Goal: Task Accomplishment & Management: Use online tool/utility

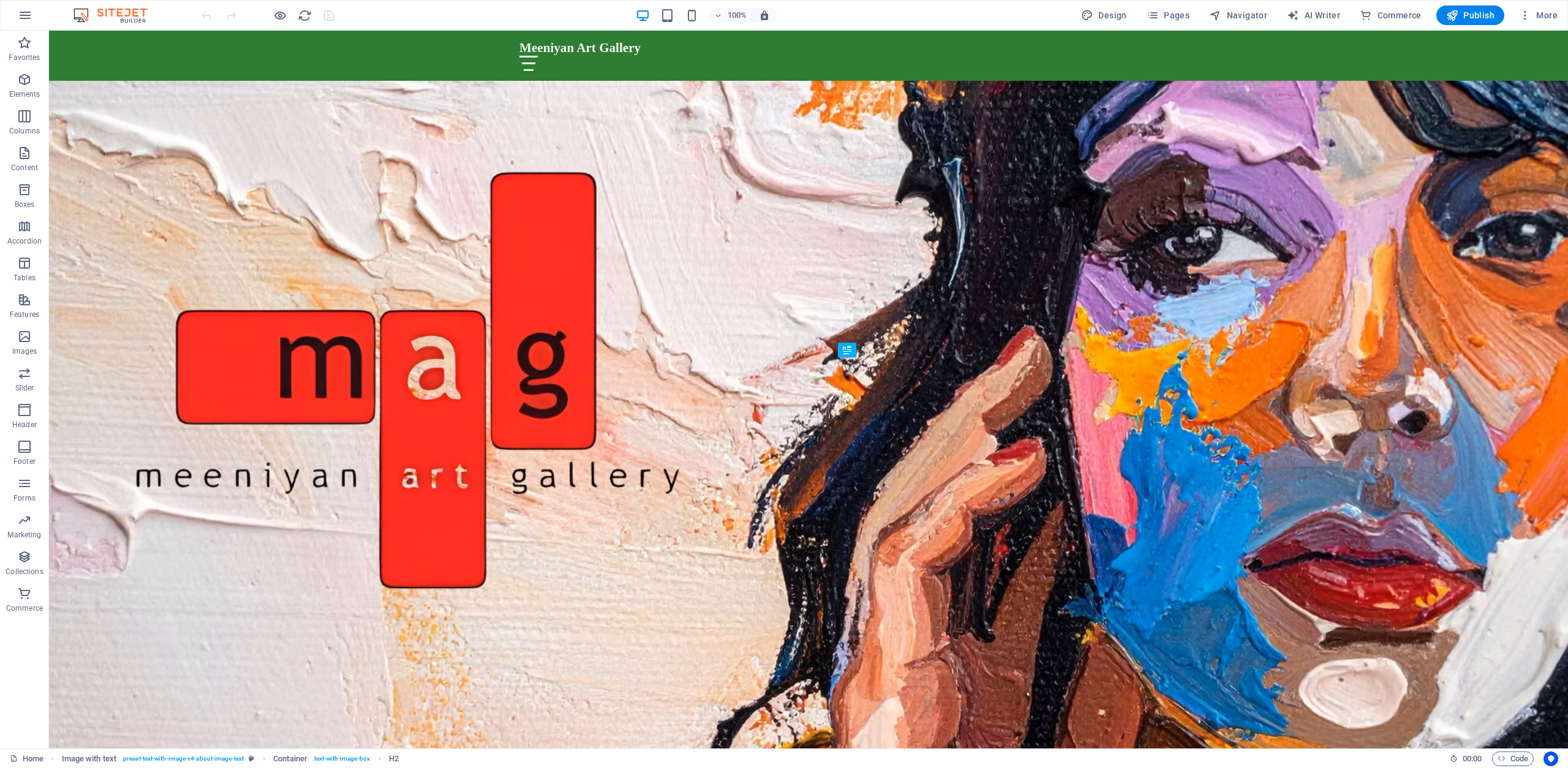
scroll to position [577, 0]
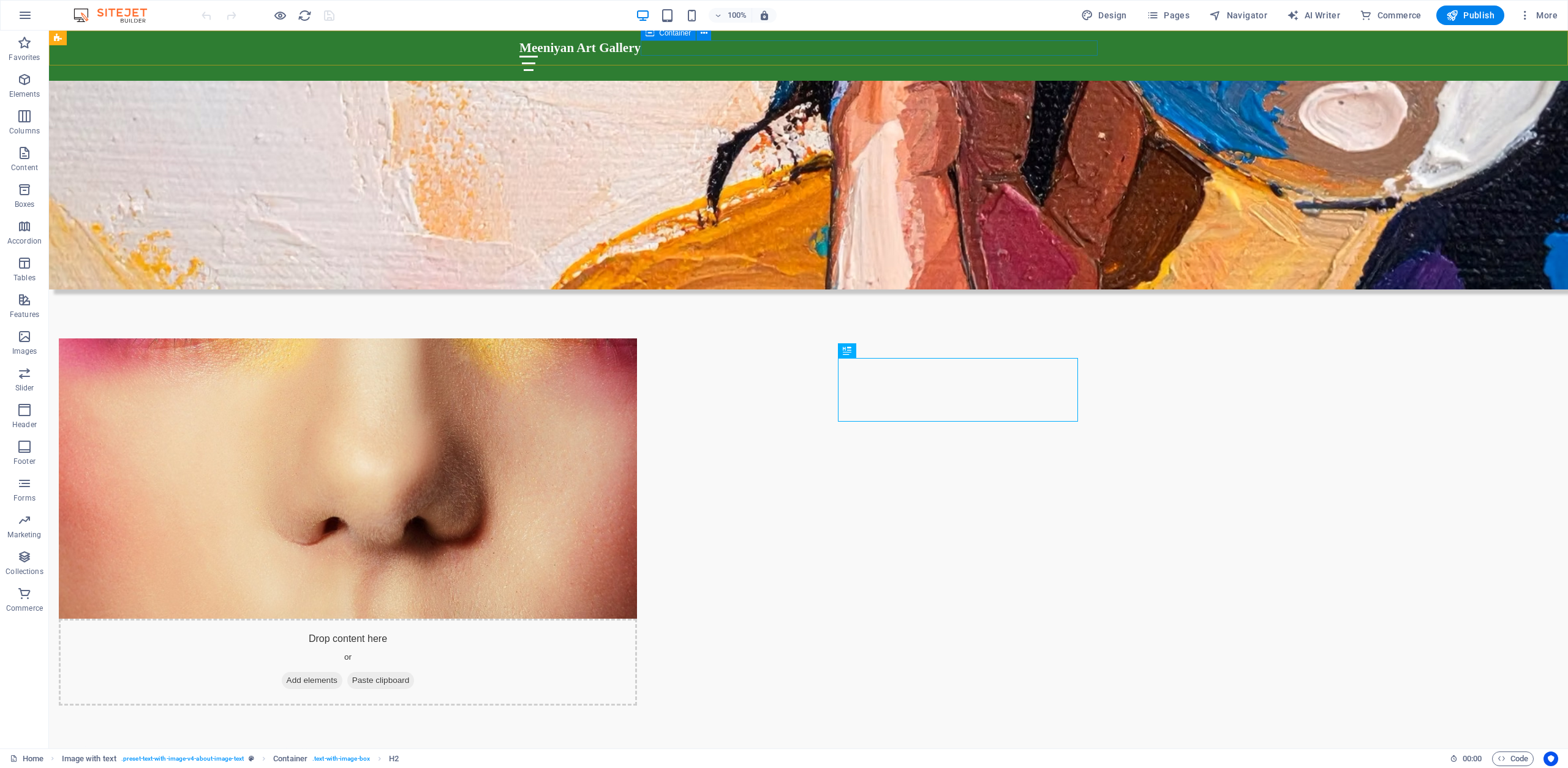
click at [903, 56] on div at bounding box center [809, 63] width 579 height 16
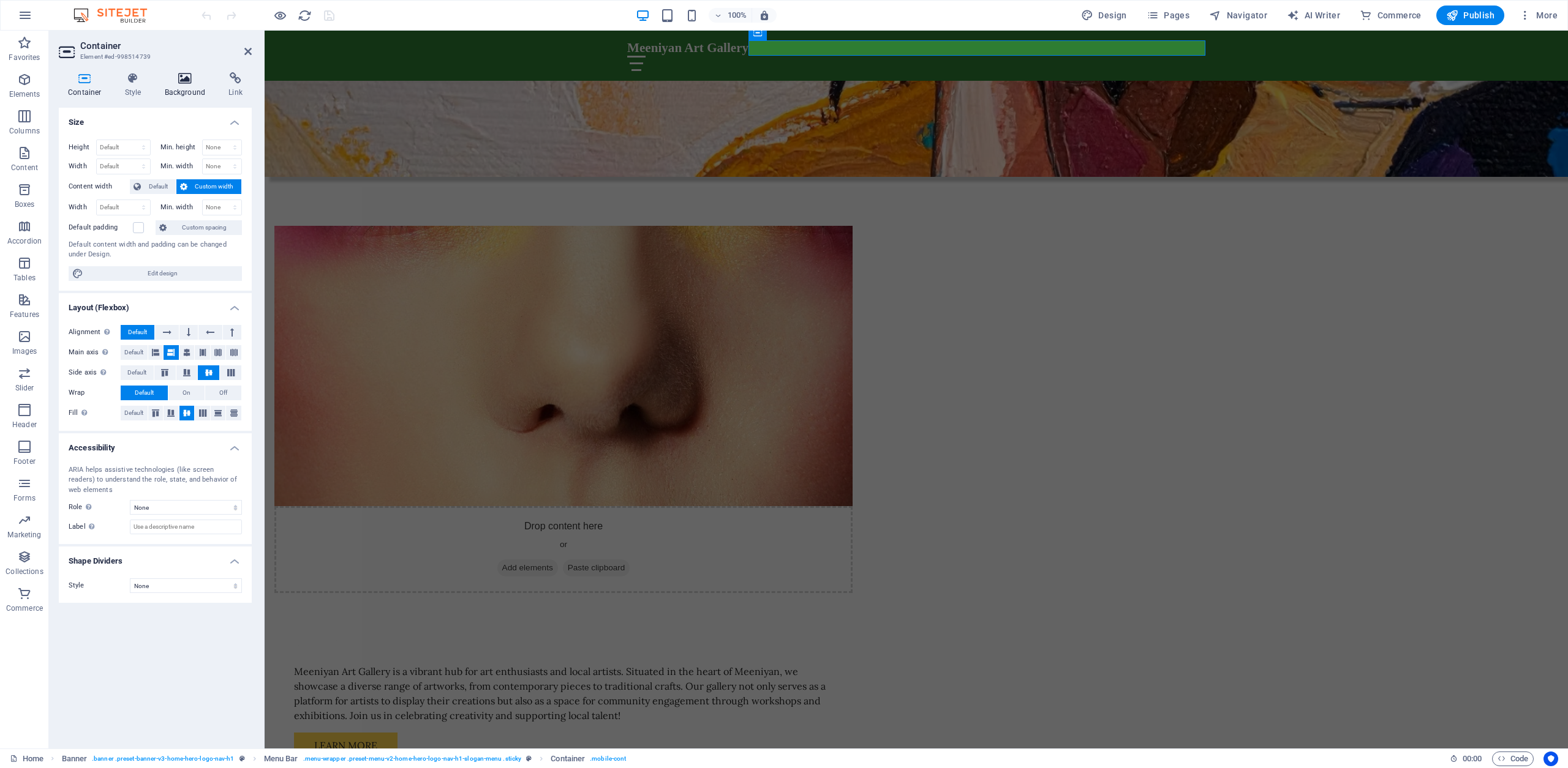
click at [184, 79] on icon at bounding box center [185, 78] width 60 height 12
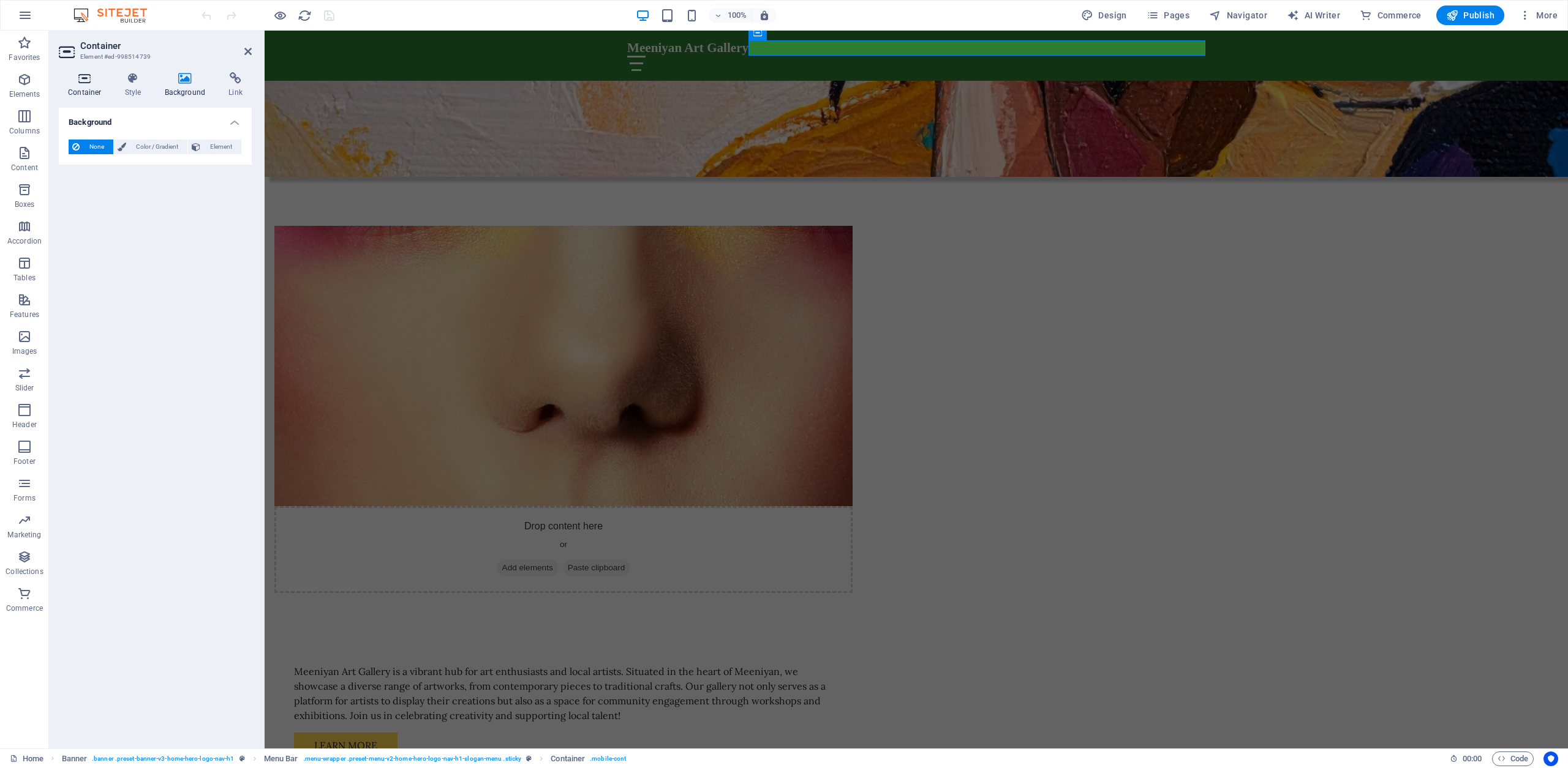
click at [85, 78] on icon at bounding box center [85, 78] width 52 height 12
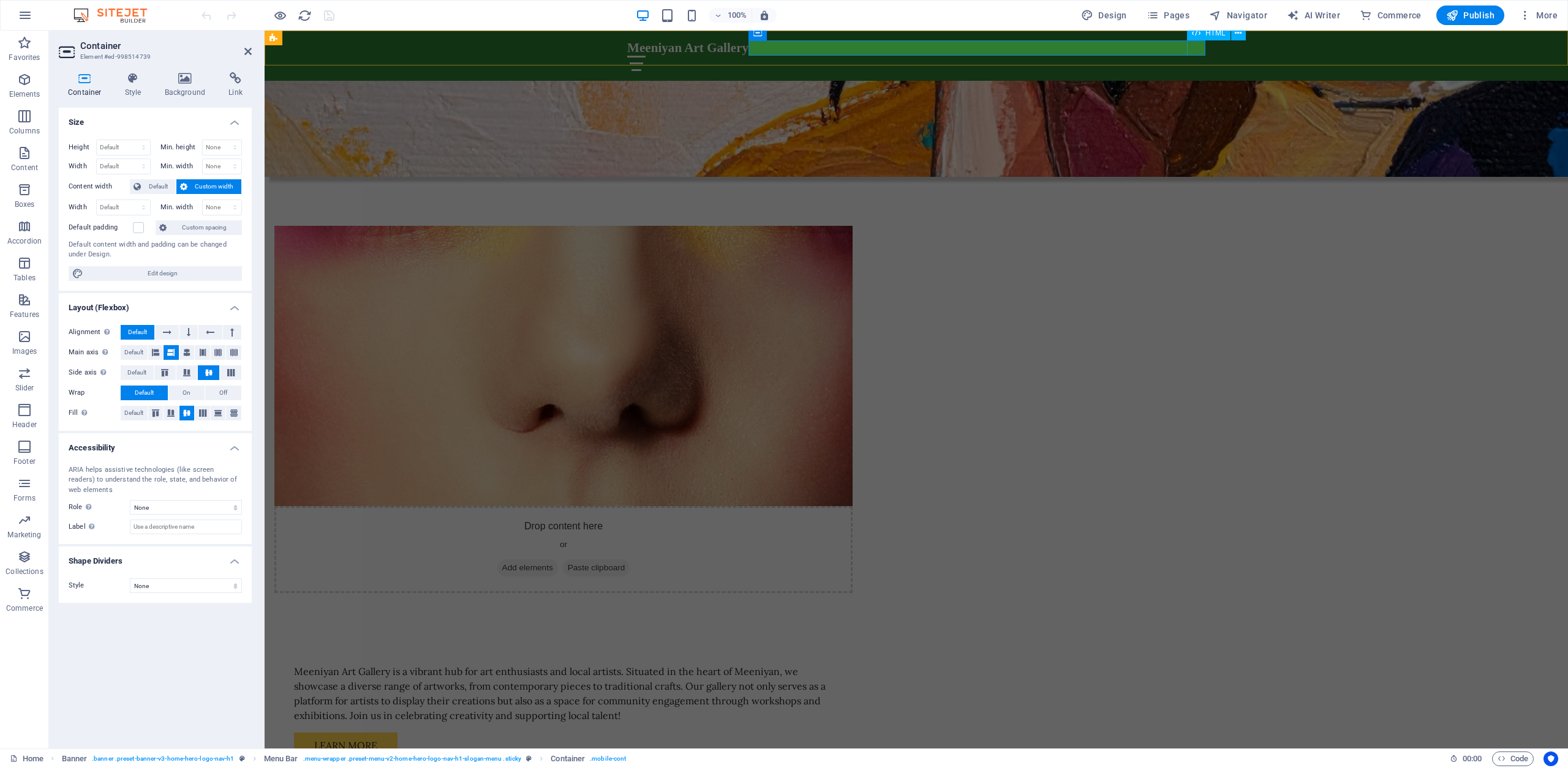
click at [1196, 56] on div at bounding box center [917, 63] width 579 height 16
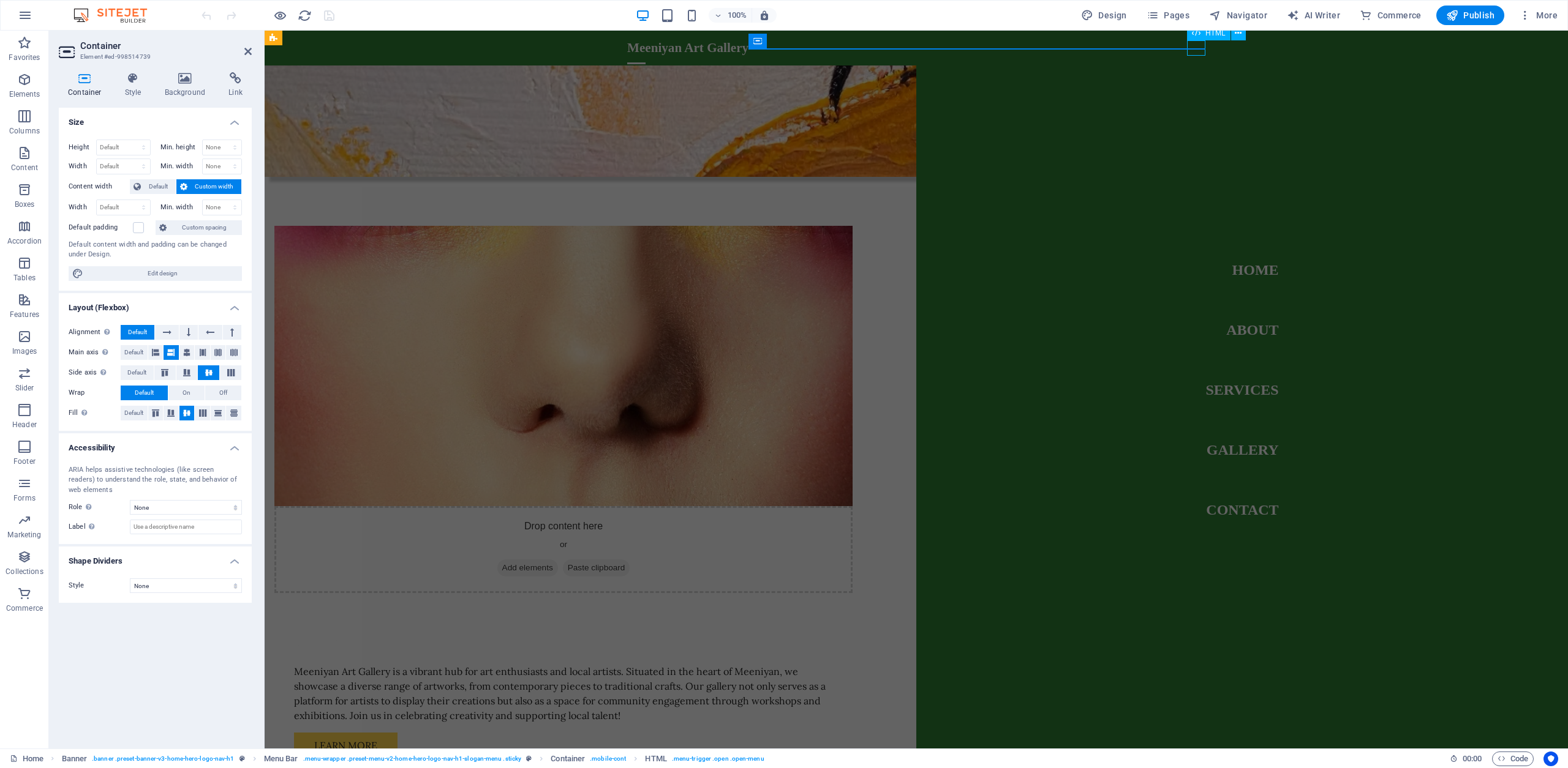
click at [646, 56] on div at bounding box center [637, 63] width 18 height 16
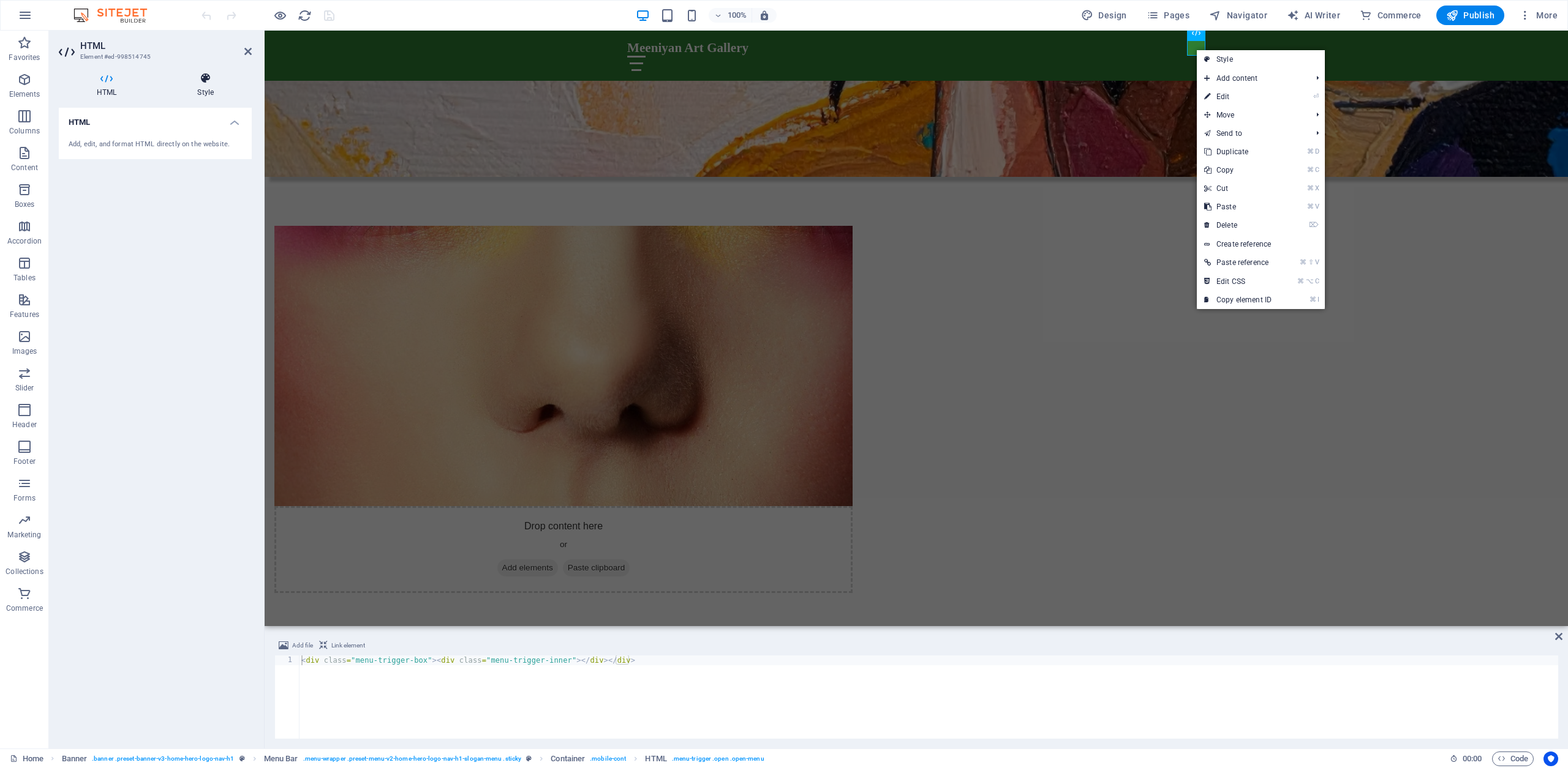
click at [201, 79] on icon at bounding box center [205, 78] width 92 height 12
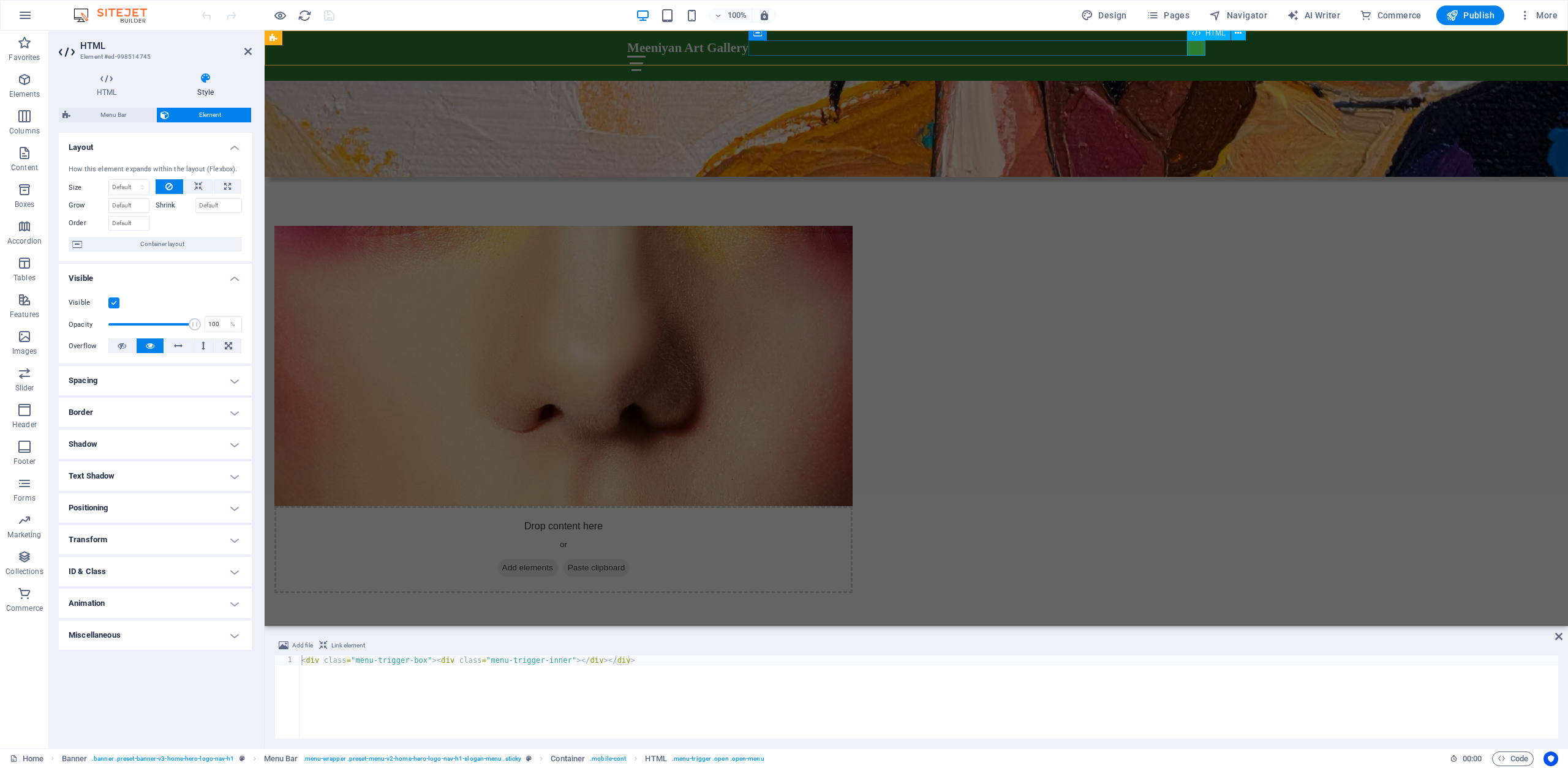
click at [1199, 56] on div at bounding box center [917, 63] width 579 height 16
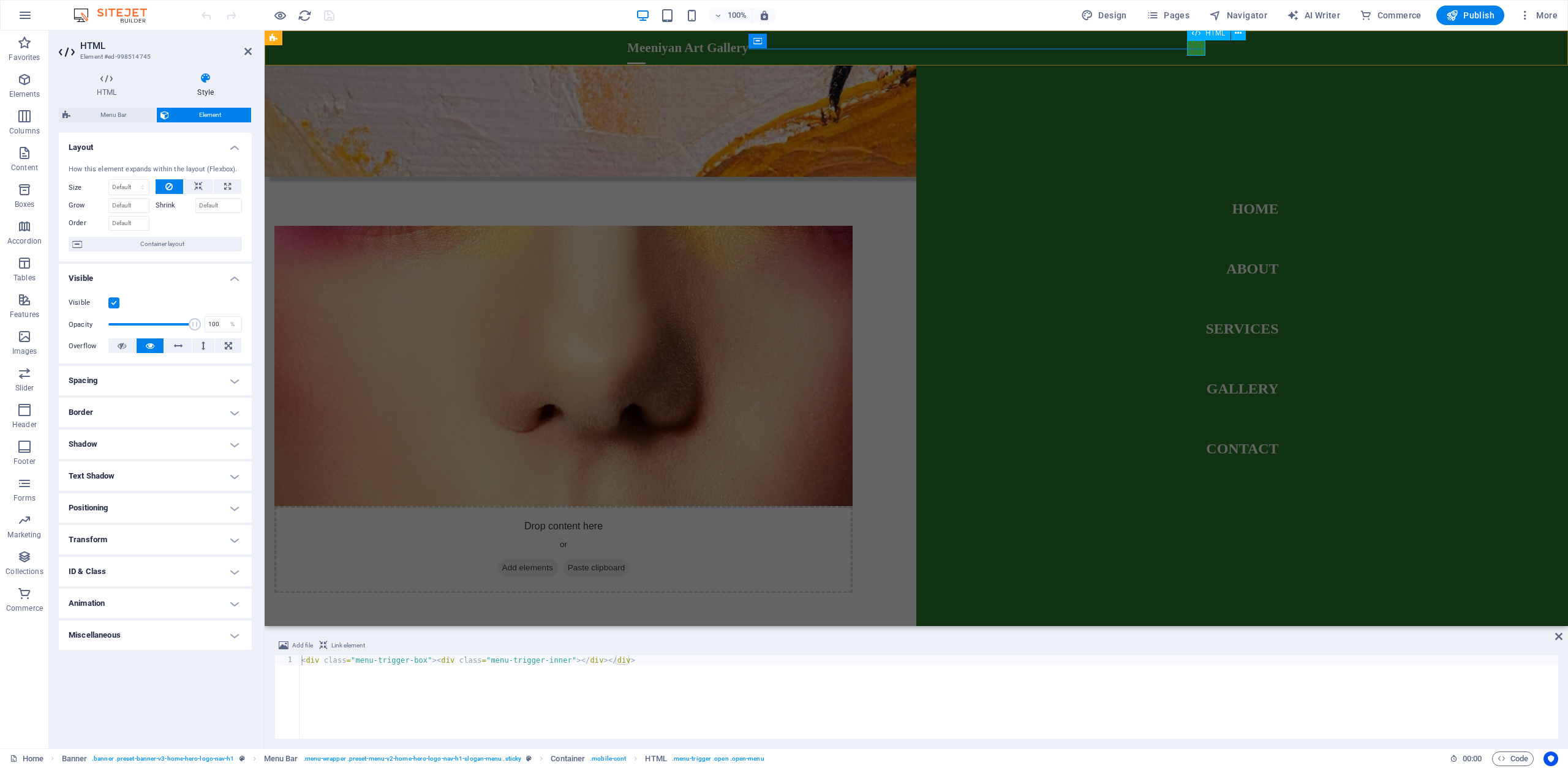
click at [646, 56] on div at bounding box center [637, 63] width 18 height 16
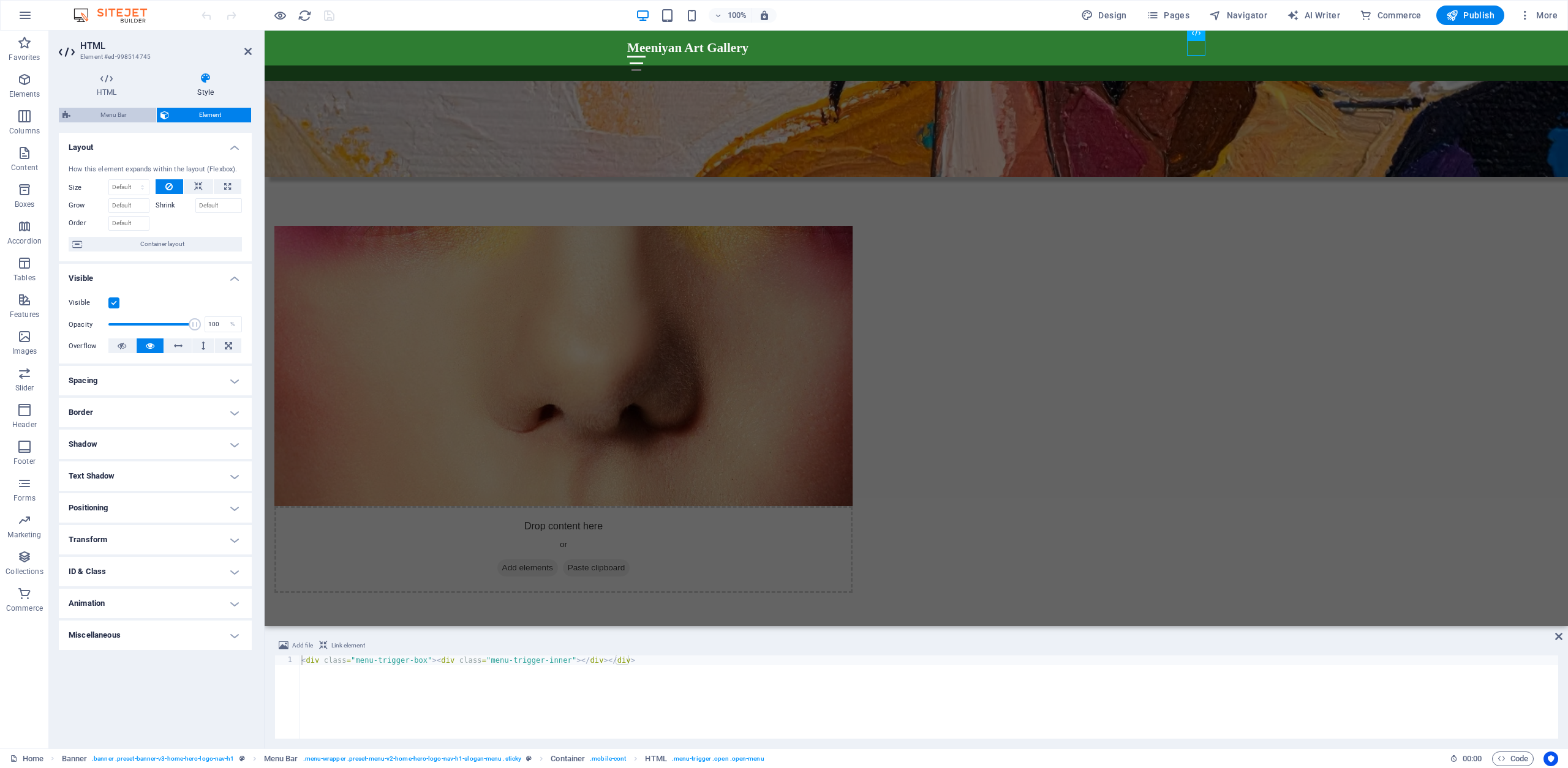
click at [112, 115] on span "Menu Bar" at bounding box center [114, 115] width 79 height 15
select select "rem"
select select "preset-menu-v2-home-hero-logo-nav-h1-slogan-menu"
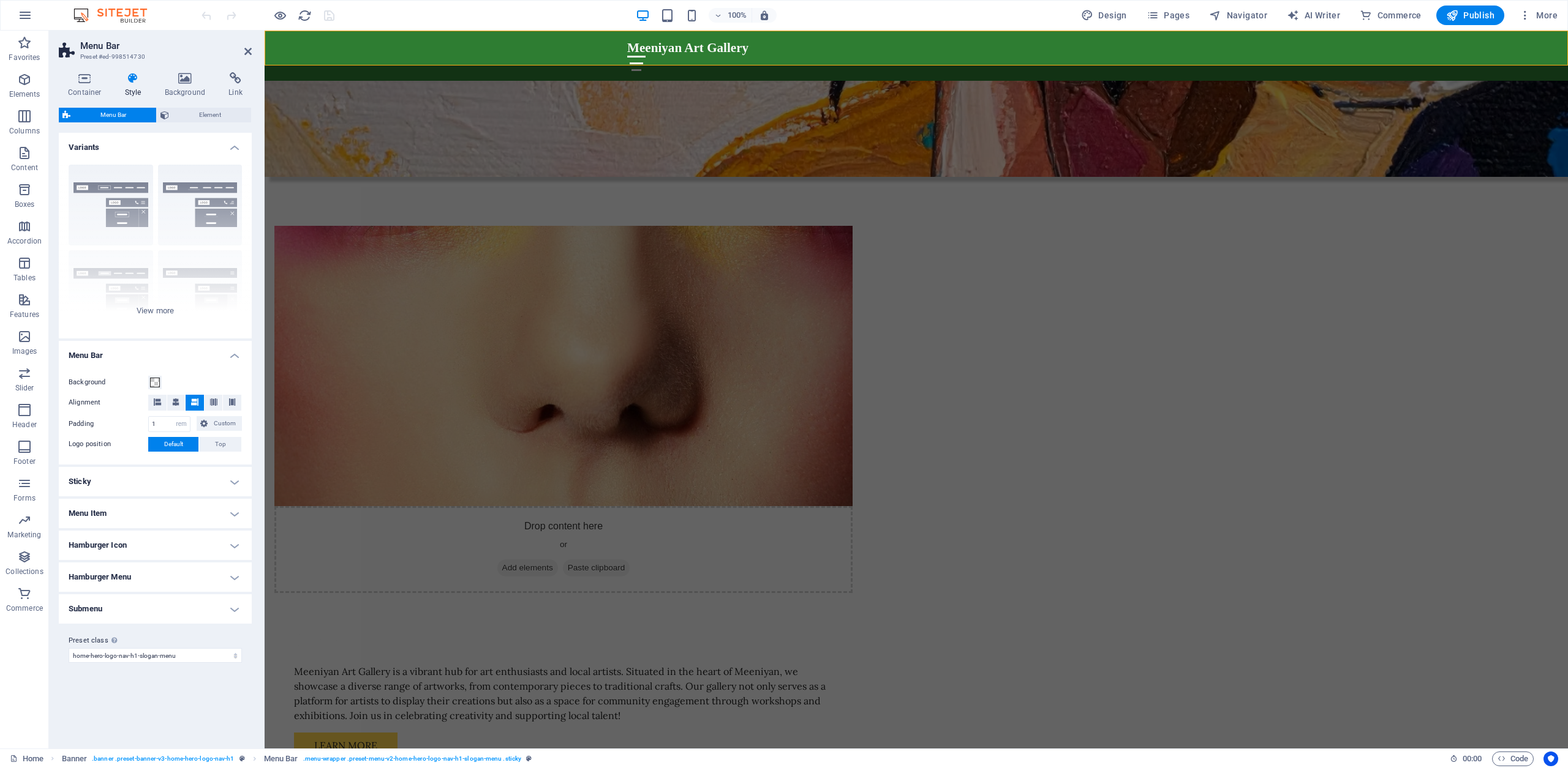
click at [113, 116] on span "Menu Bar" at bounding box center [114, 115] width 79 height 15
click at [217, 117] on span "Element" at bounding box center [210, 115] width 74 height 15
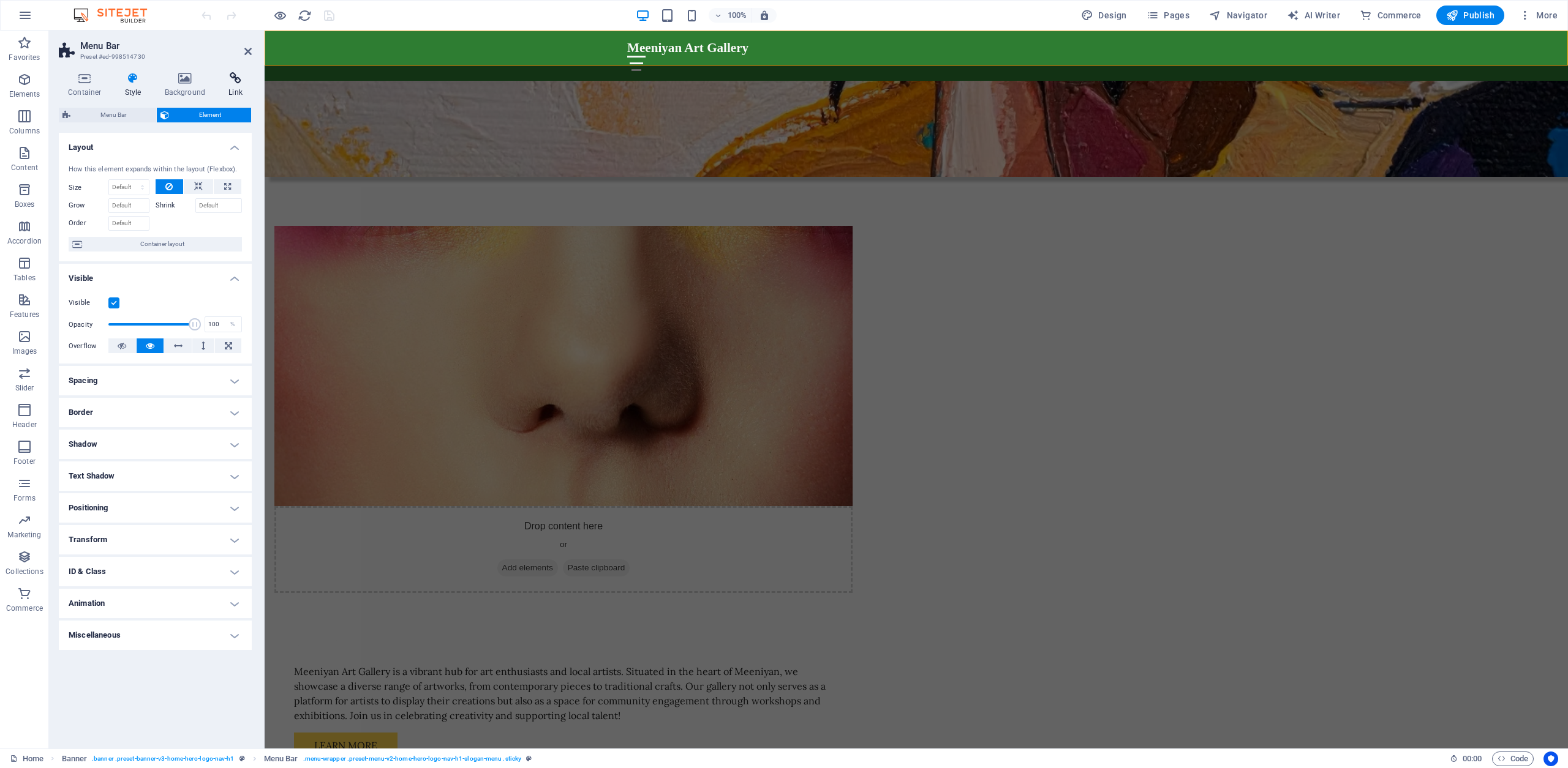
click at [235, 79] on icon at bounding box center [236, 78] width 33 height 12
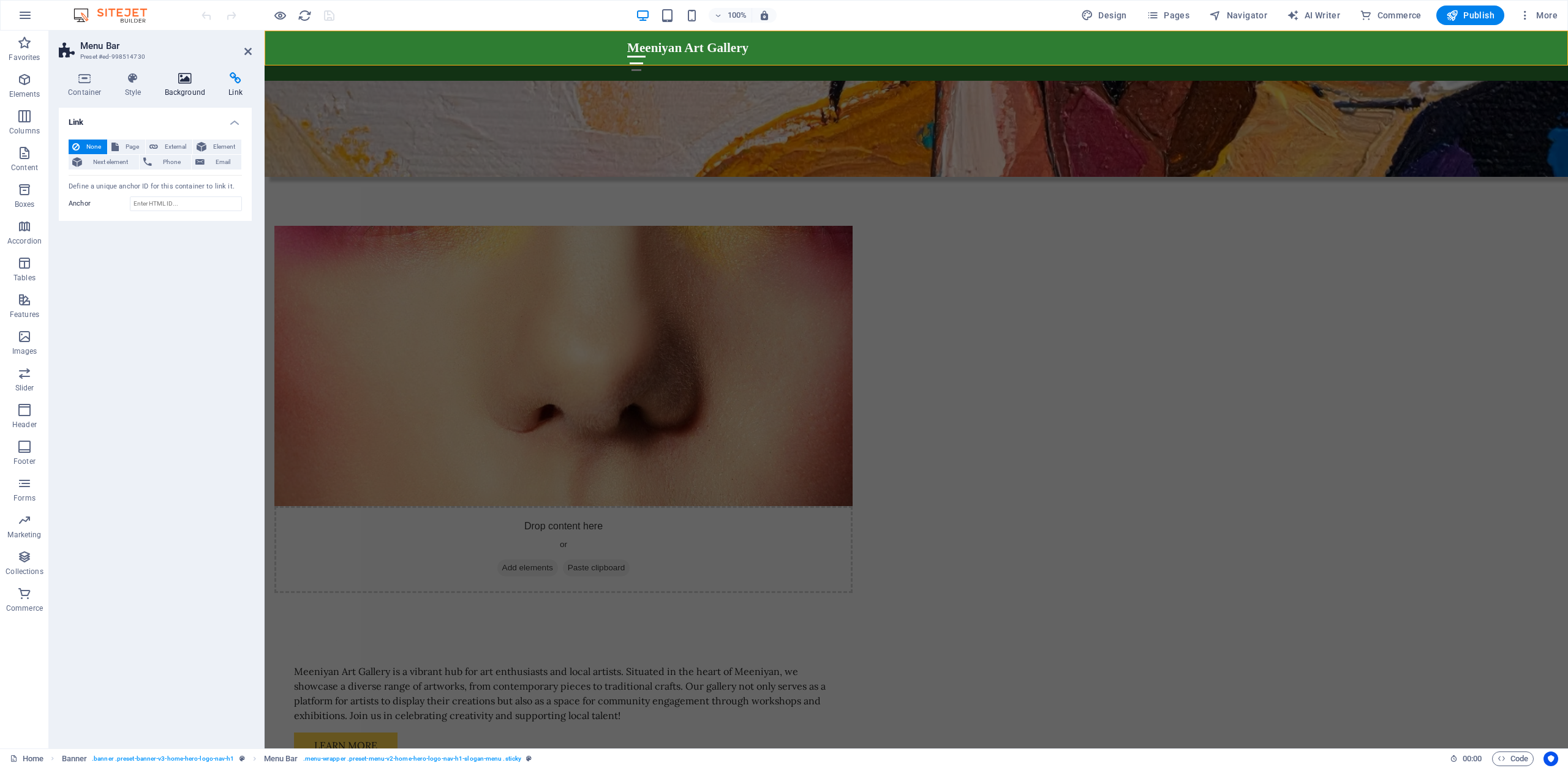
click at [179, 82] on icon at bounding box center [185, 78] width 60 height 12
click at [1209, 34] on span "HTML" at bounding box center [1215, 33] width 20 height 7
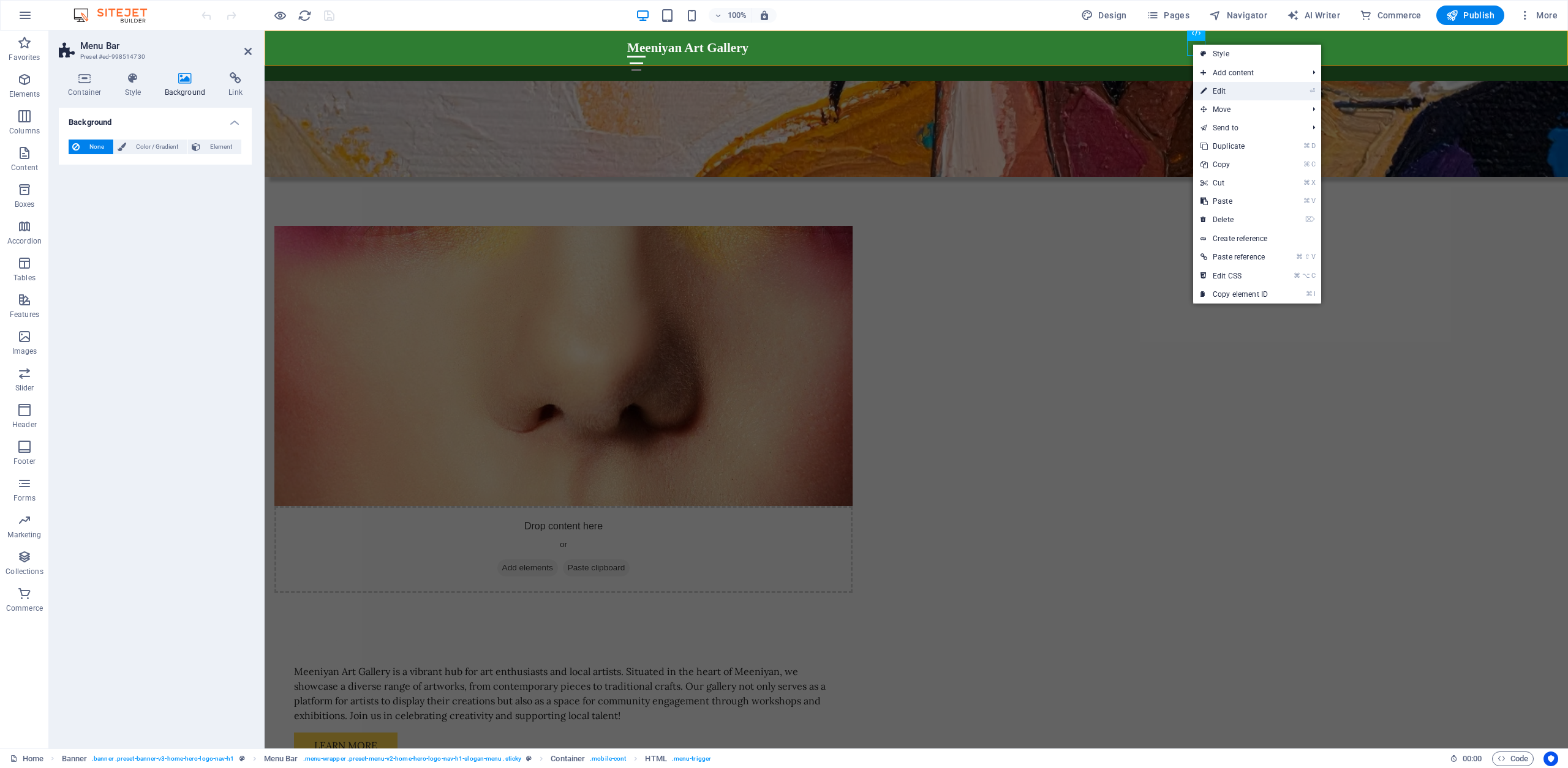
click at [1230, 95] on link "⏎ Edit" at bounding box center [1234, 91] width 82 height 18
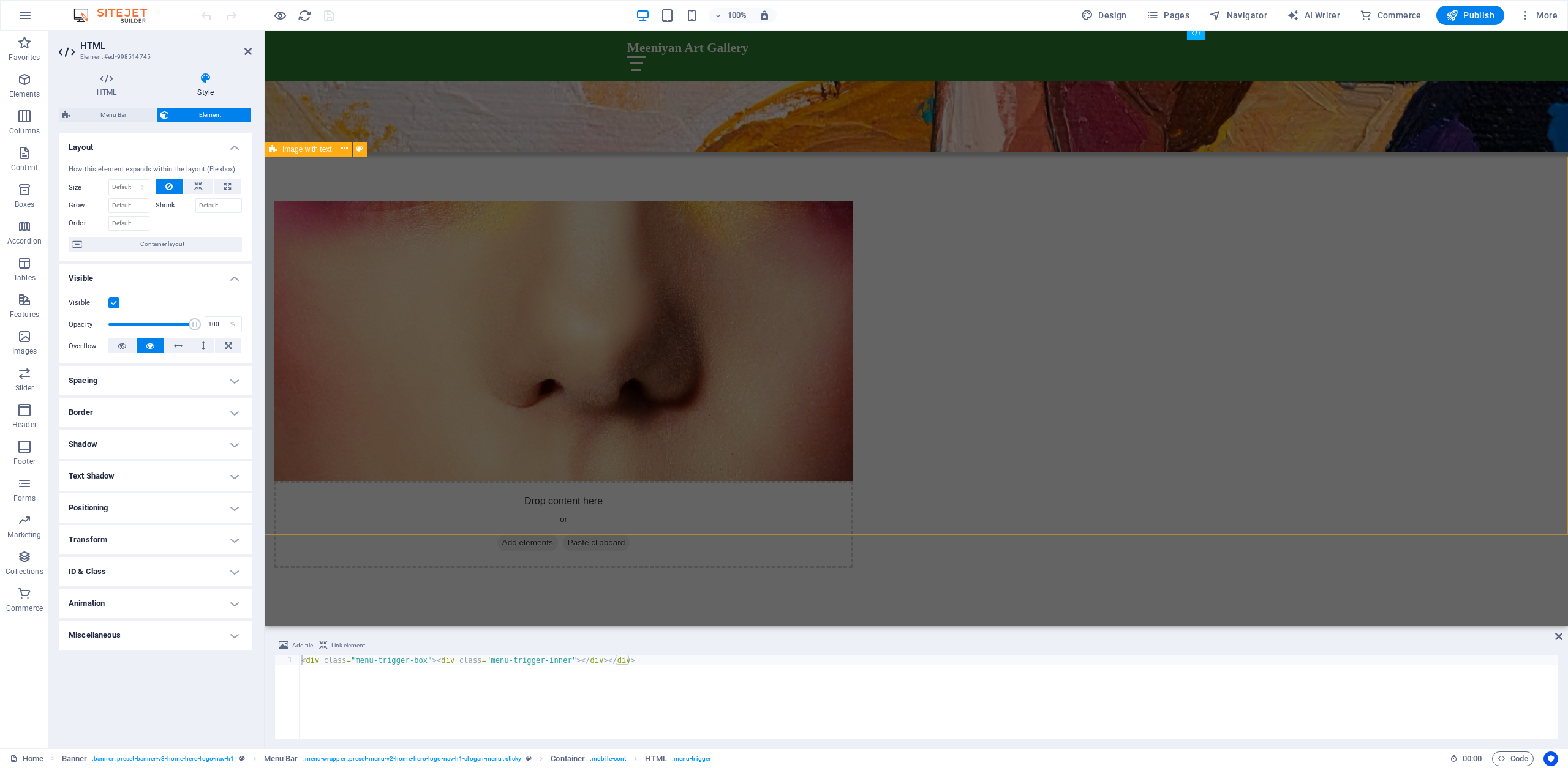
scroll to position [604, 0]
drag, startPoint x: 1560, startPoint y: 636, endPoint x: 1511, endPoint y: 605, distance: 58.0
click at [1560, 636] on icon at bounding box center [1559, 637] width 7 height 10
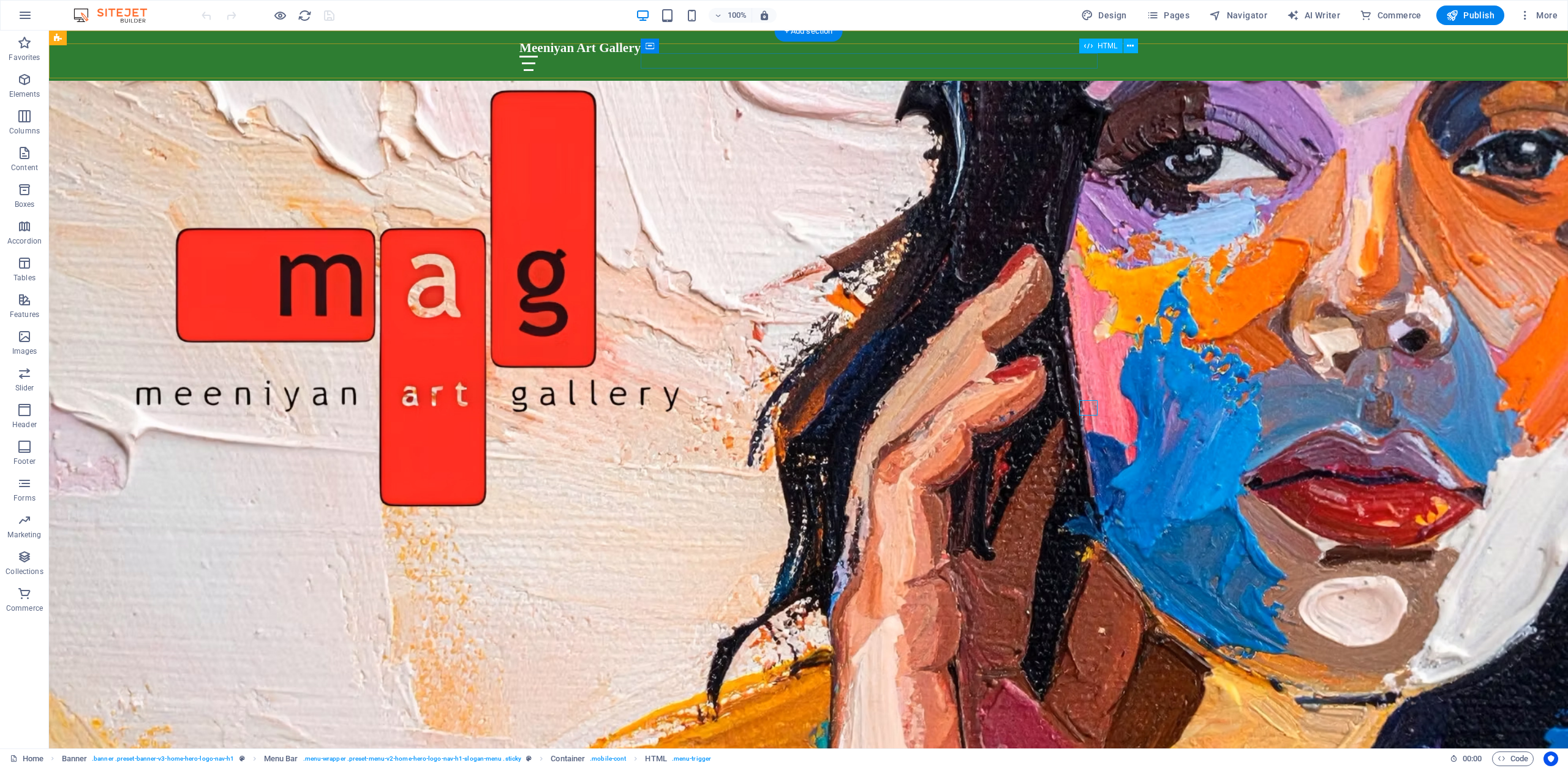
scroll to position [0, 0]
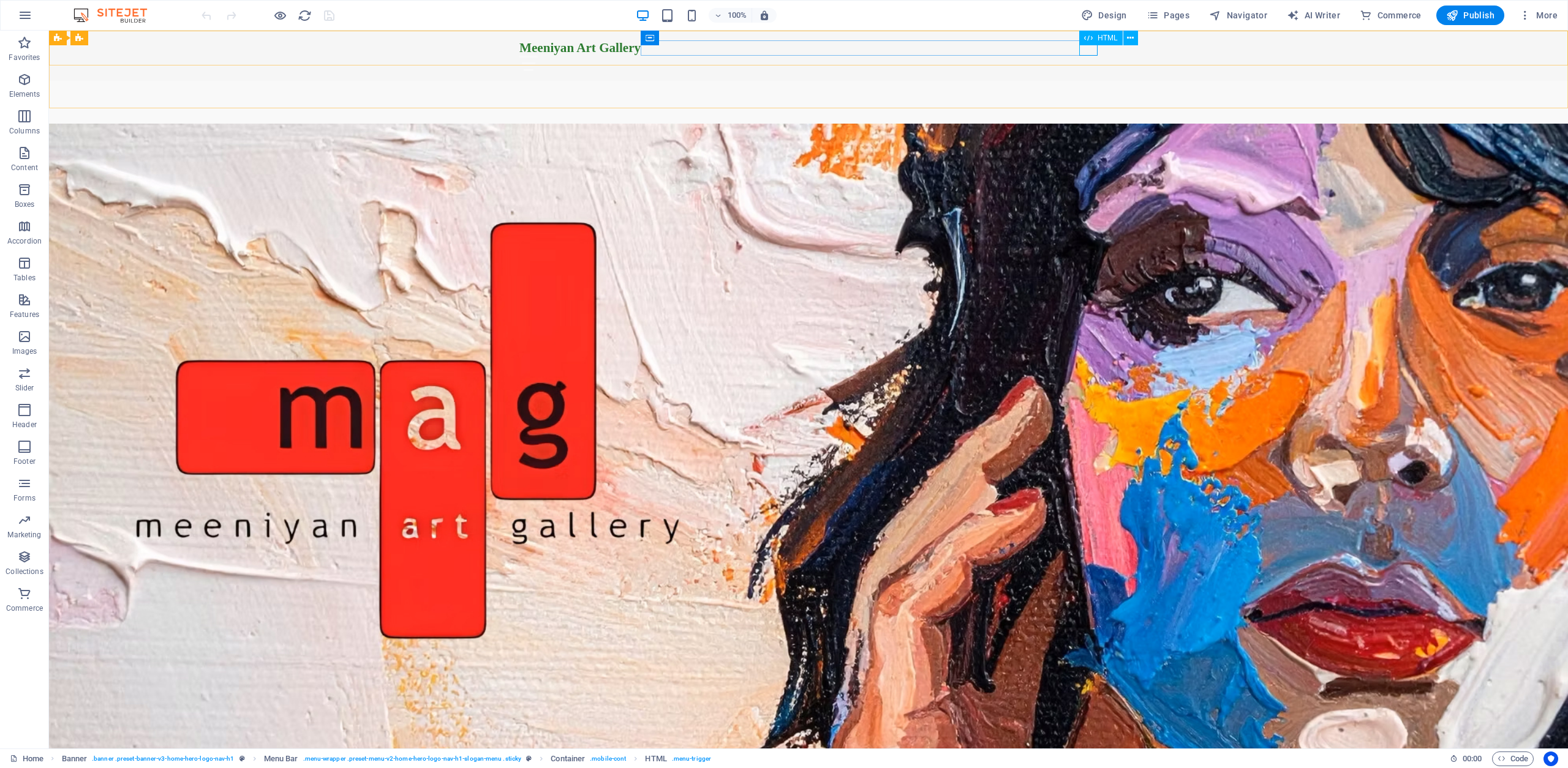
click at [1094, 39] on div "HTML" at bounding box center [1101, 38] width 43 height 15
click at [1129, 36] on icon at bounding box center [1130, 38] width 7 height 13
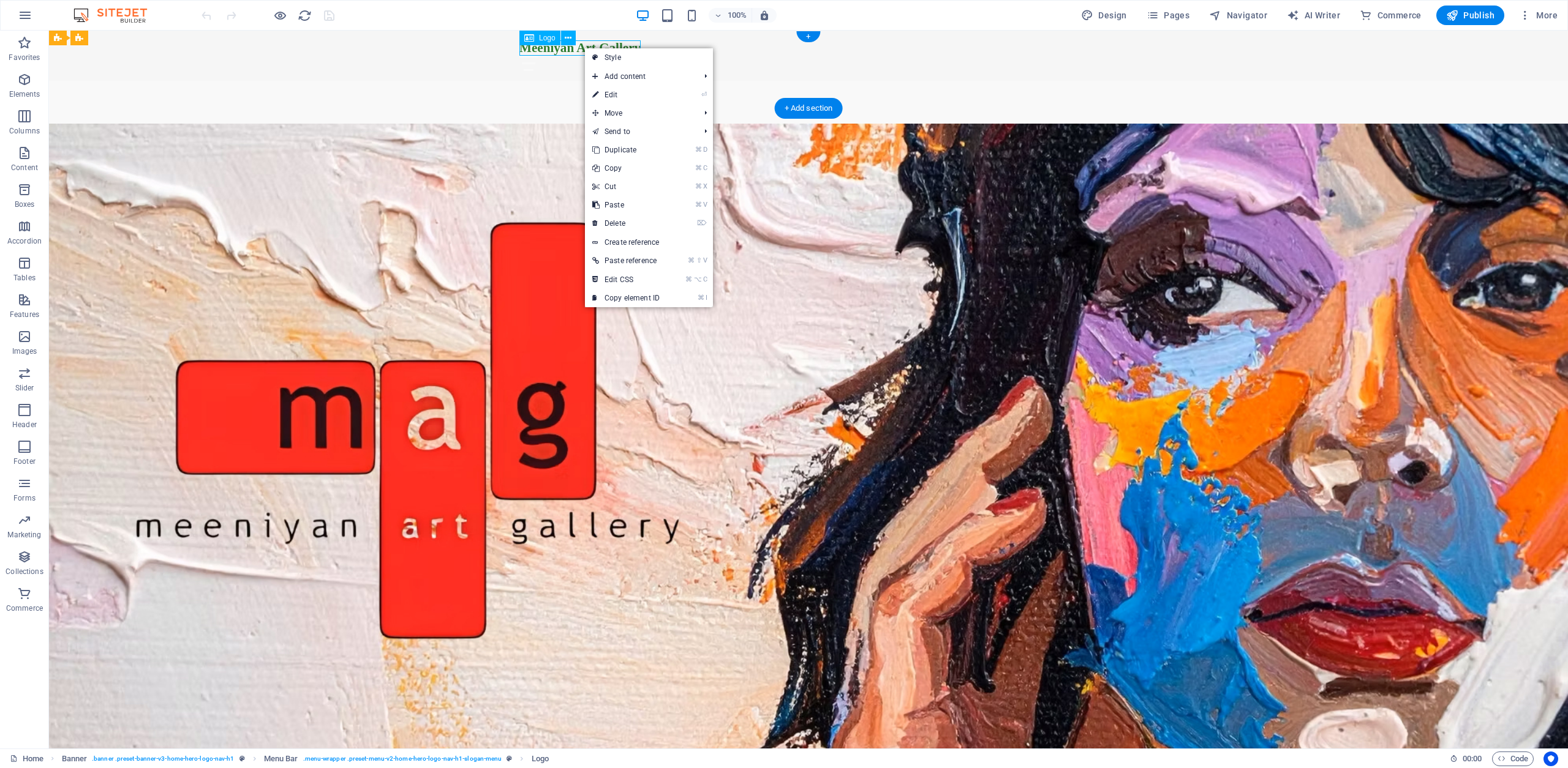
click at [583, 47] on div "Meeniyan Art Gallery" at bounding box center [809, 47] width 579 height 16
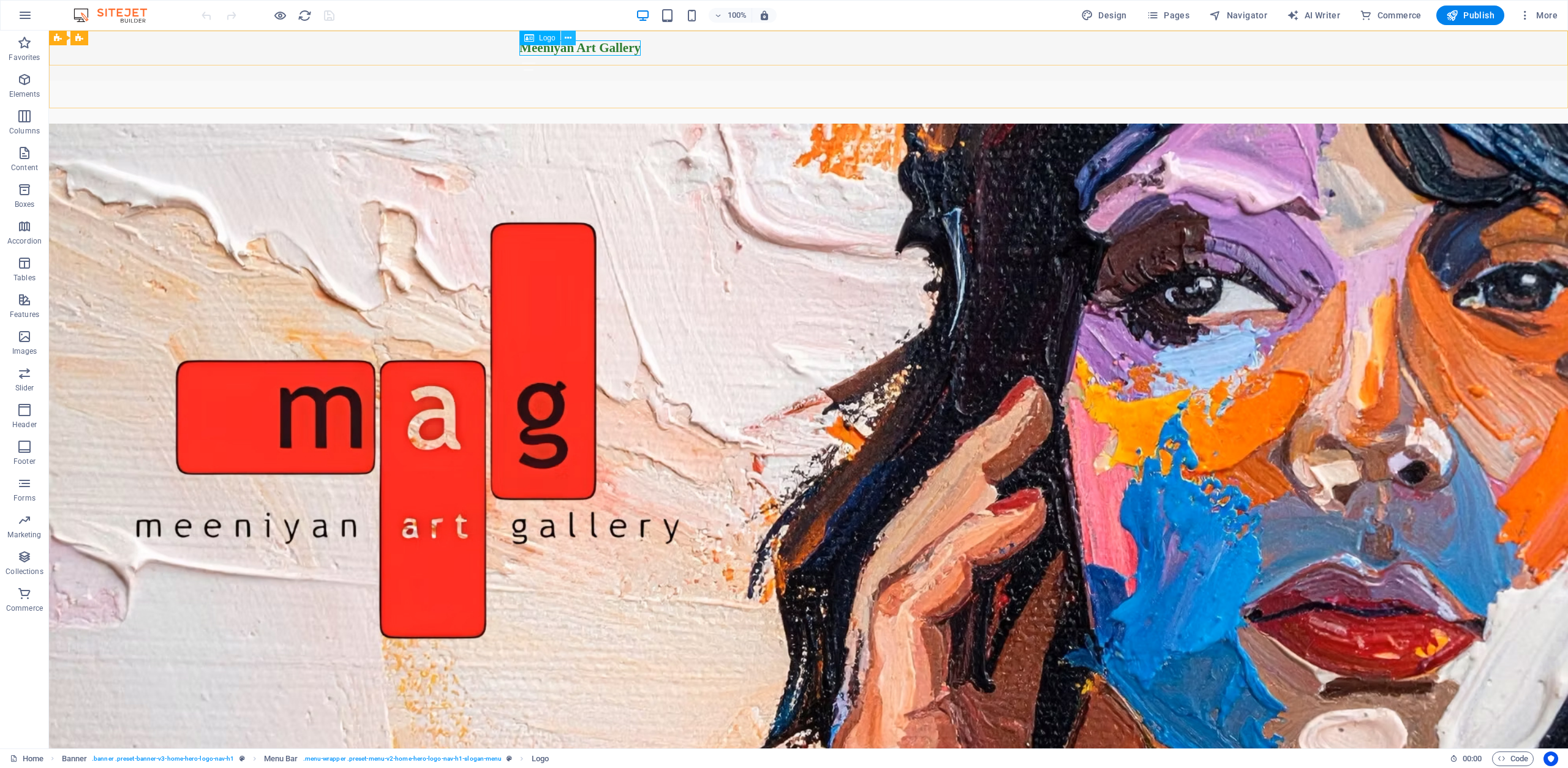
click at [570, 37] on icon at bounding box center [568, 38] width 7 height 13
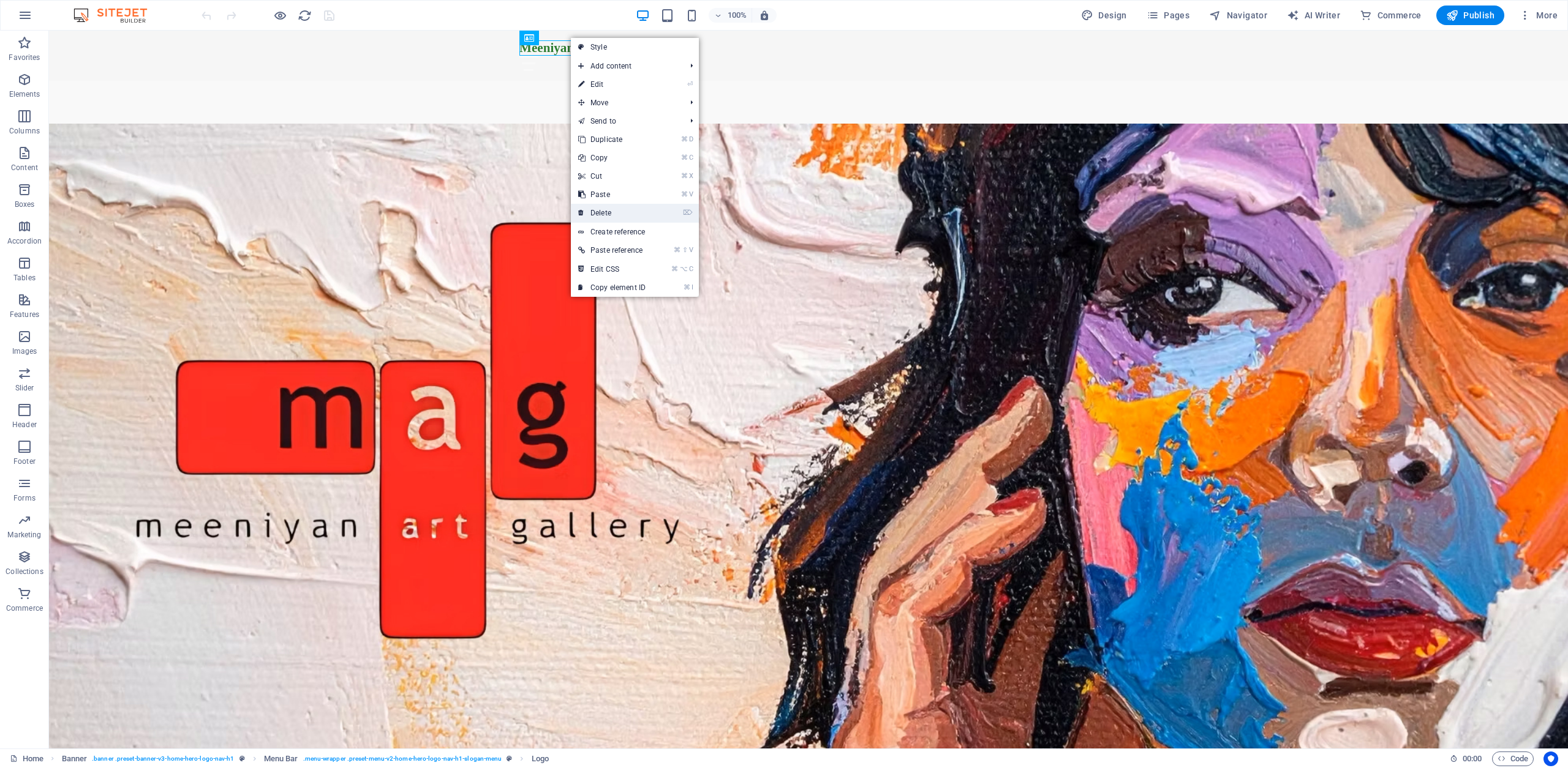
click at [608, 212] on link "⌦ Delete" at bounding box center [612, 213] width 82 height 18
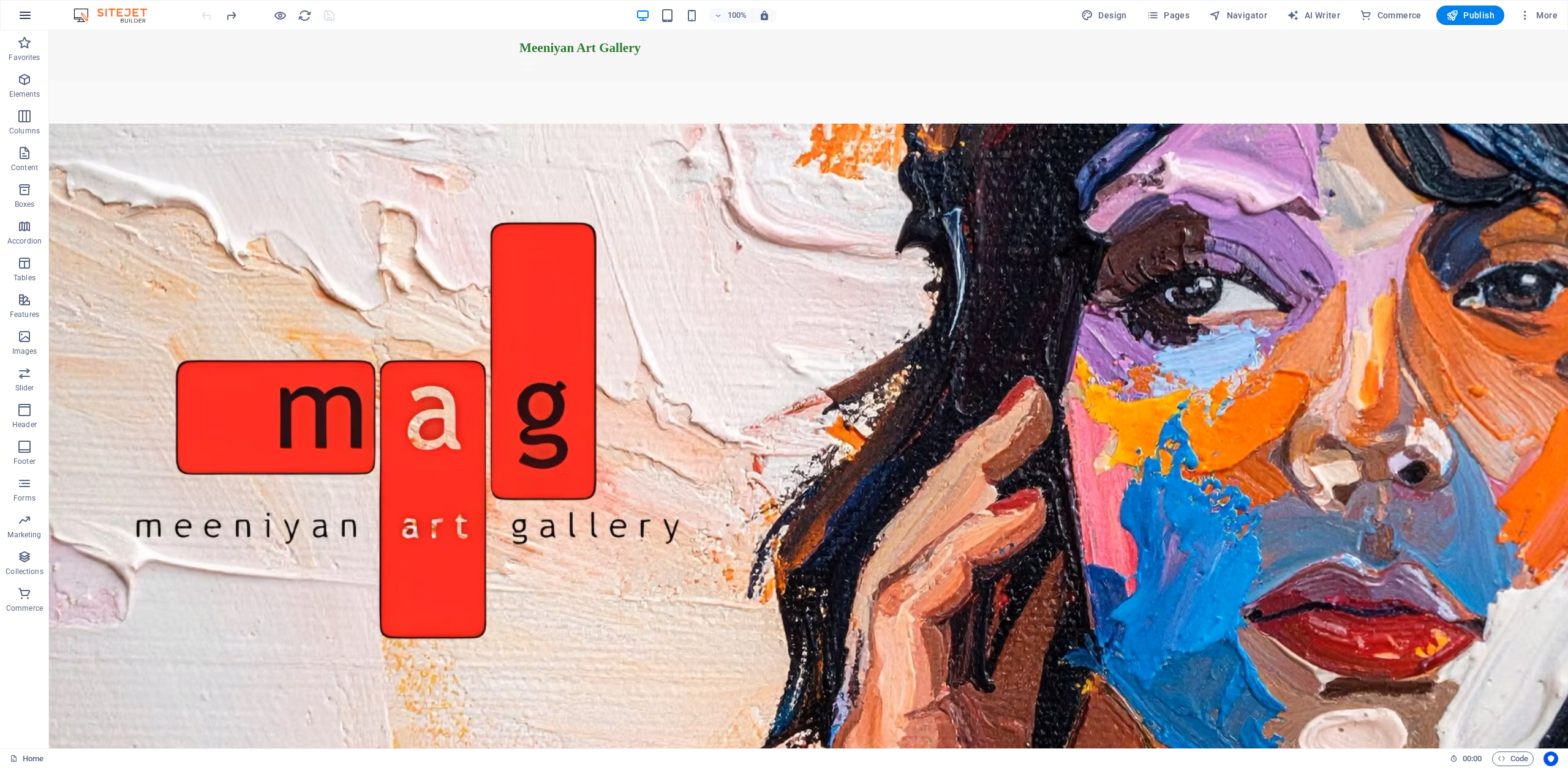
click at [23, 15] on icon "button" at bounding box center [25, 16] width 15 height 15
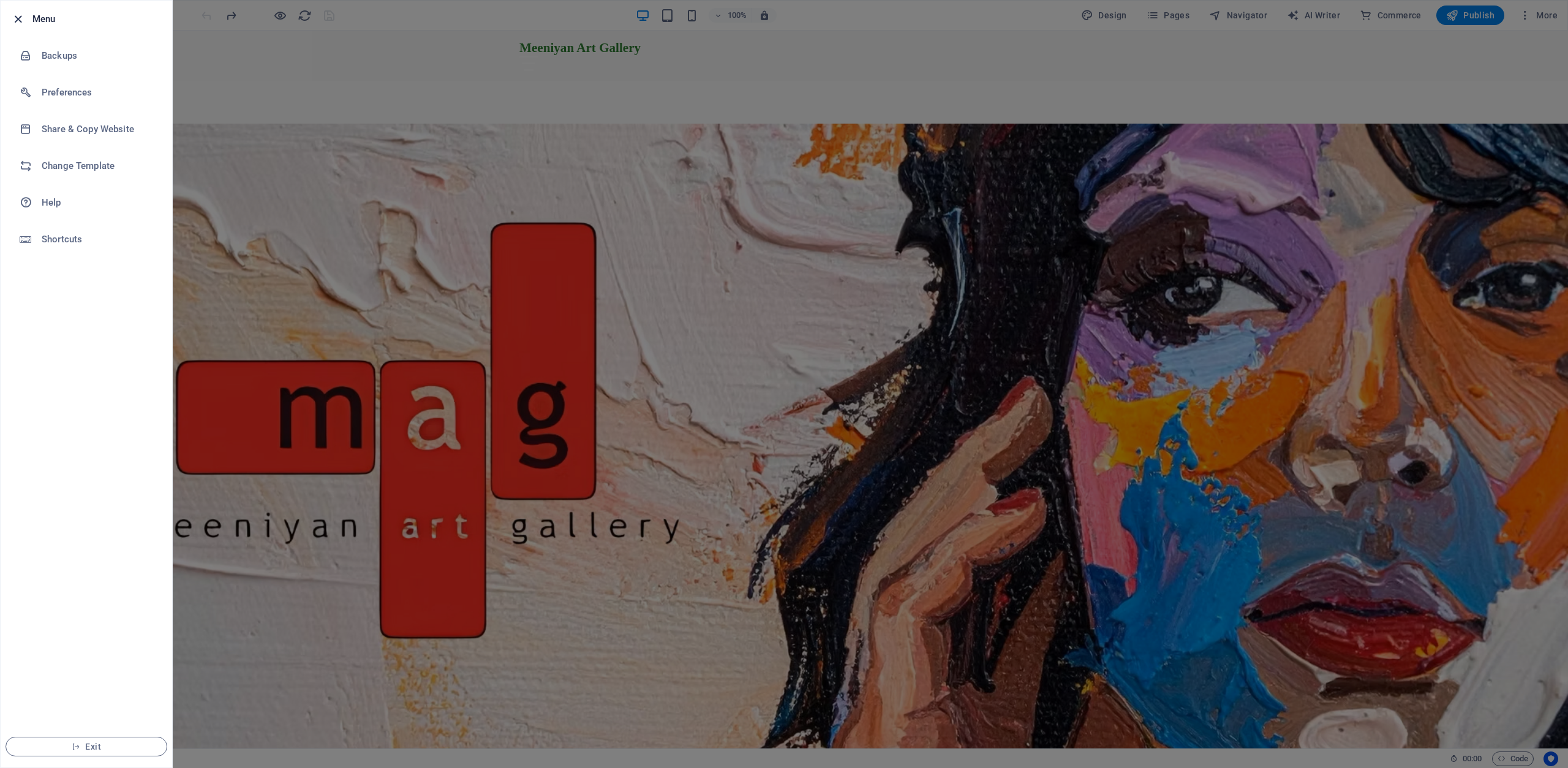
click at [17, 20] on icon "button" at bounding box center [17, 19] width 14 height 14
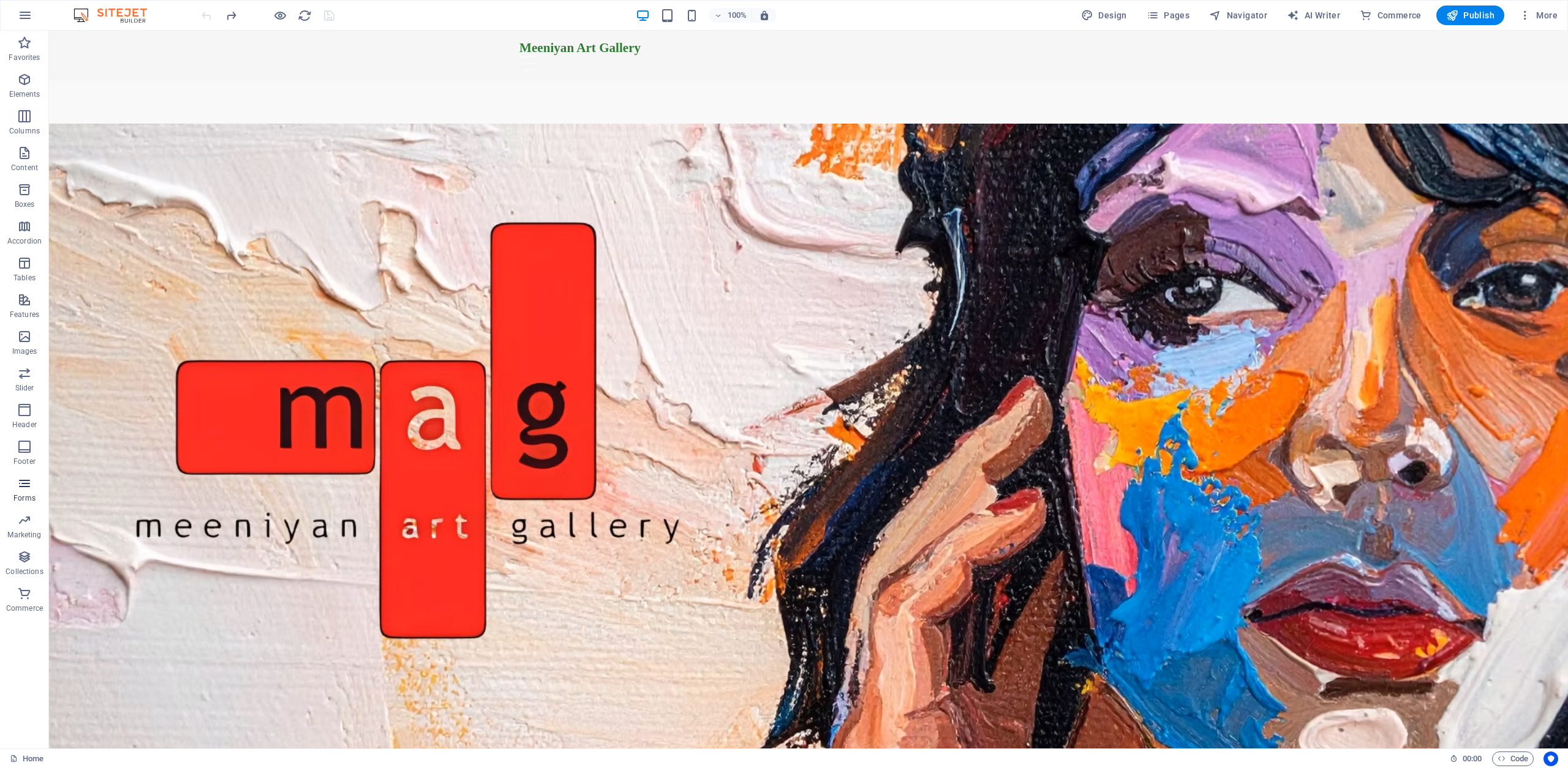
click at [29, 483] on icon "button" at bounding box center [25, 483] width 15 height 15
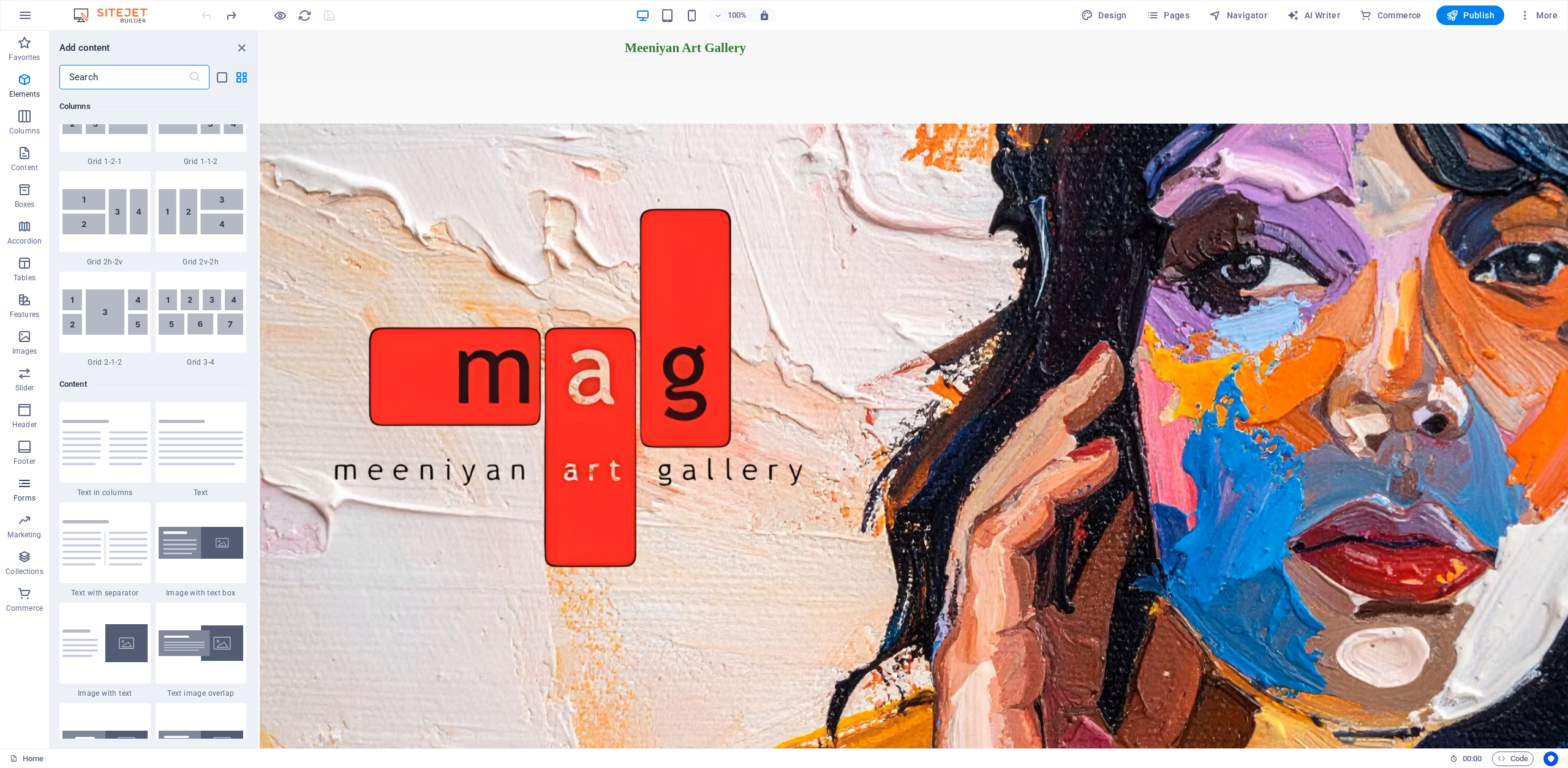
scroll to position [8940, 0]
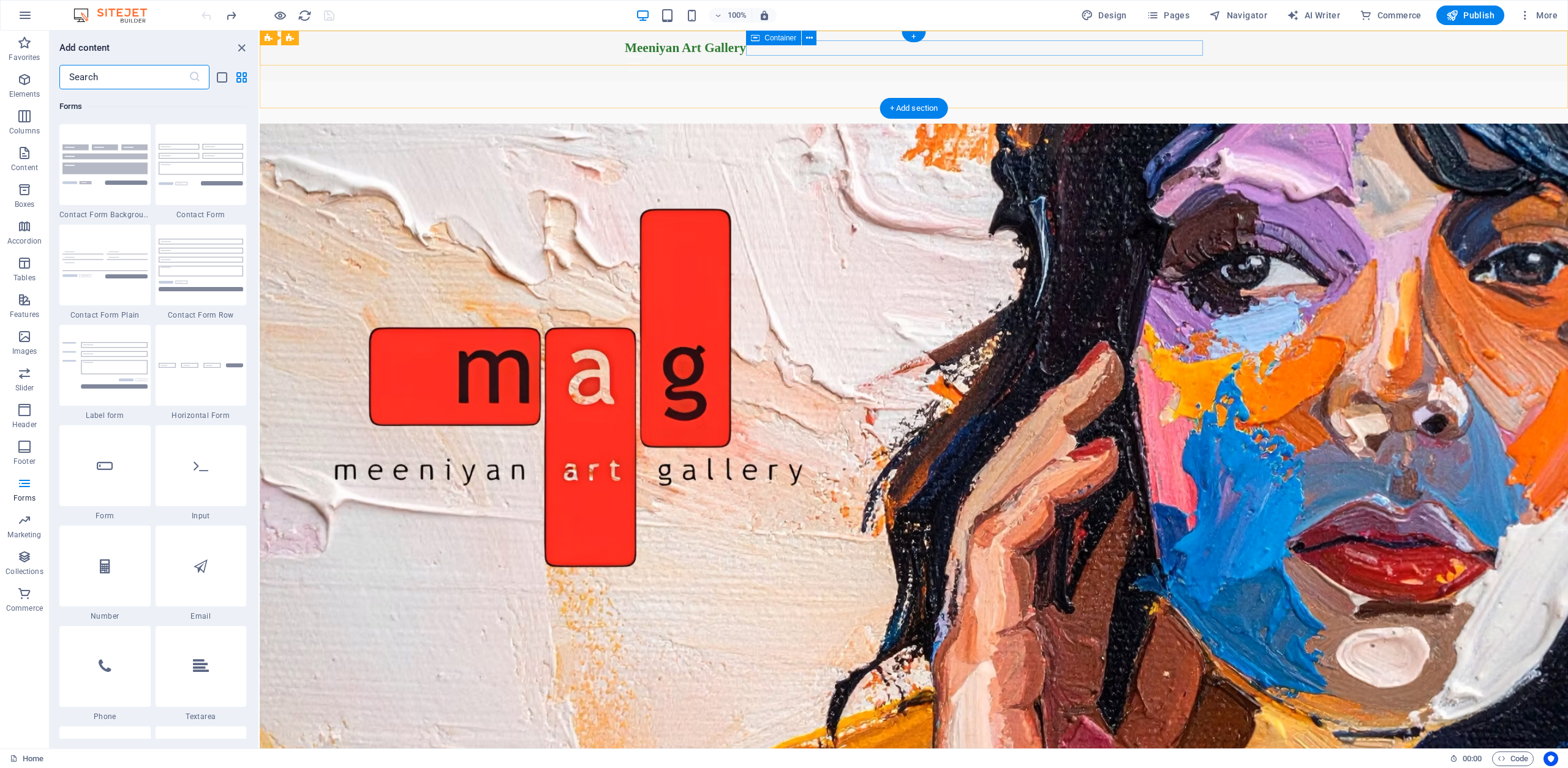
click at [1100, 56] on div at bounding box center [914, 63] width 579 height 16
click at [1059, 56] on div at bounding box center [914, 63] width 579 height 16
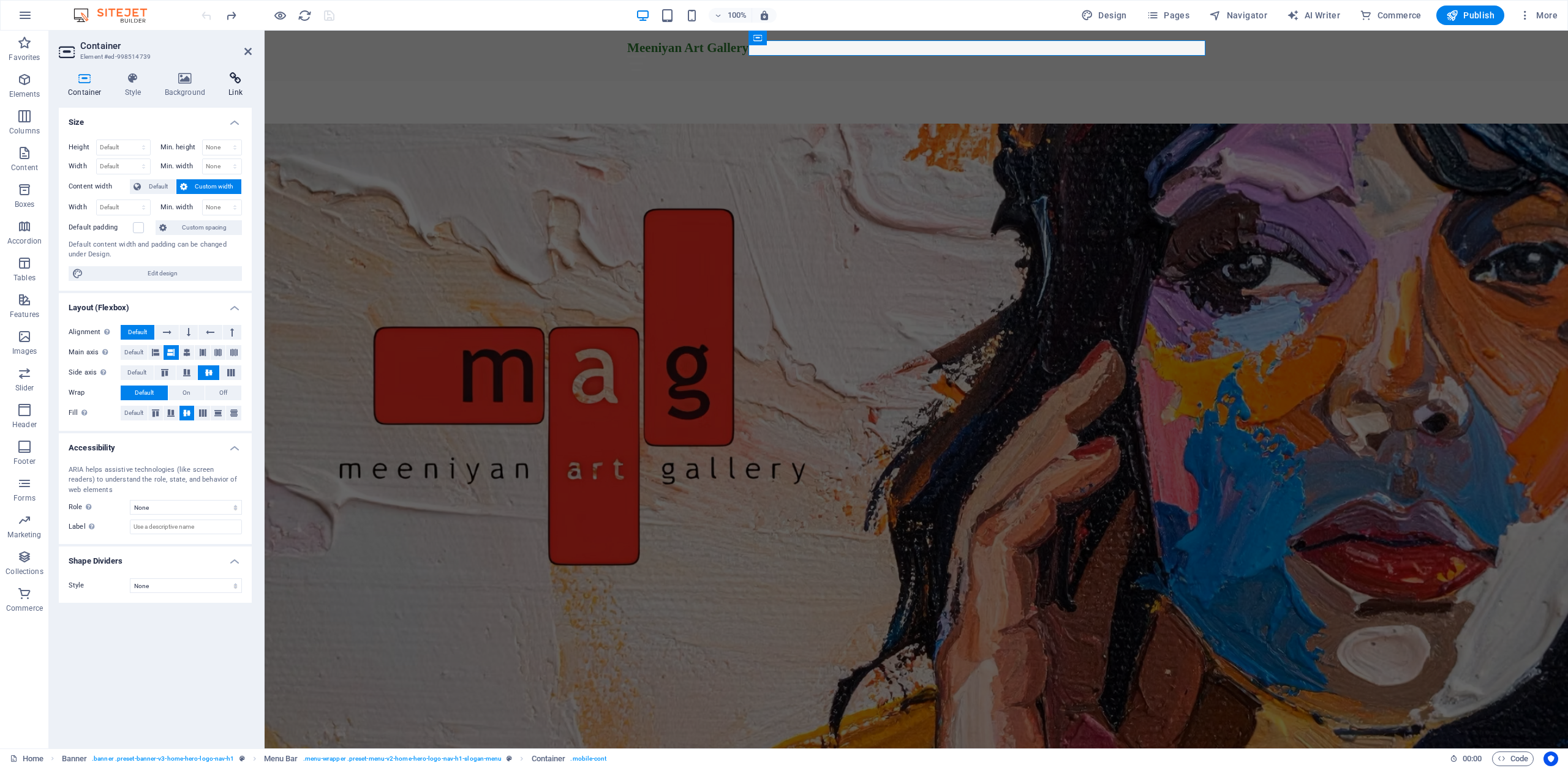
click at [239, 81] on icon at bounding box center [236, 78] width 33 height 12
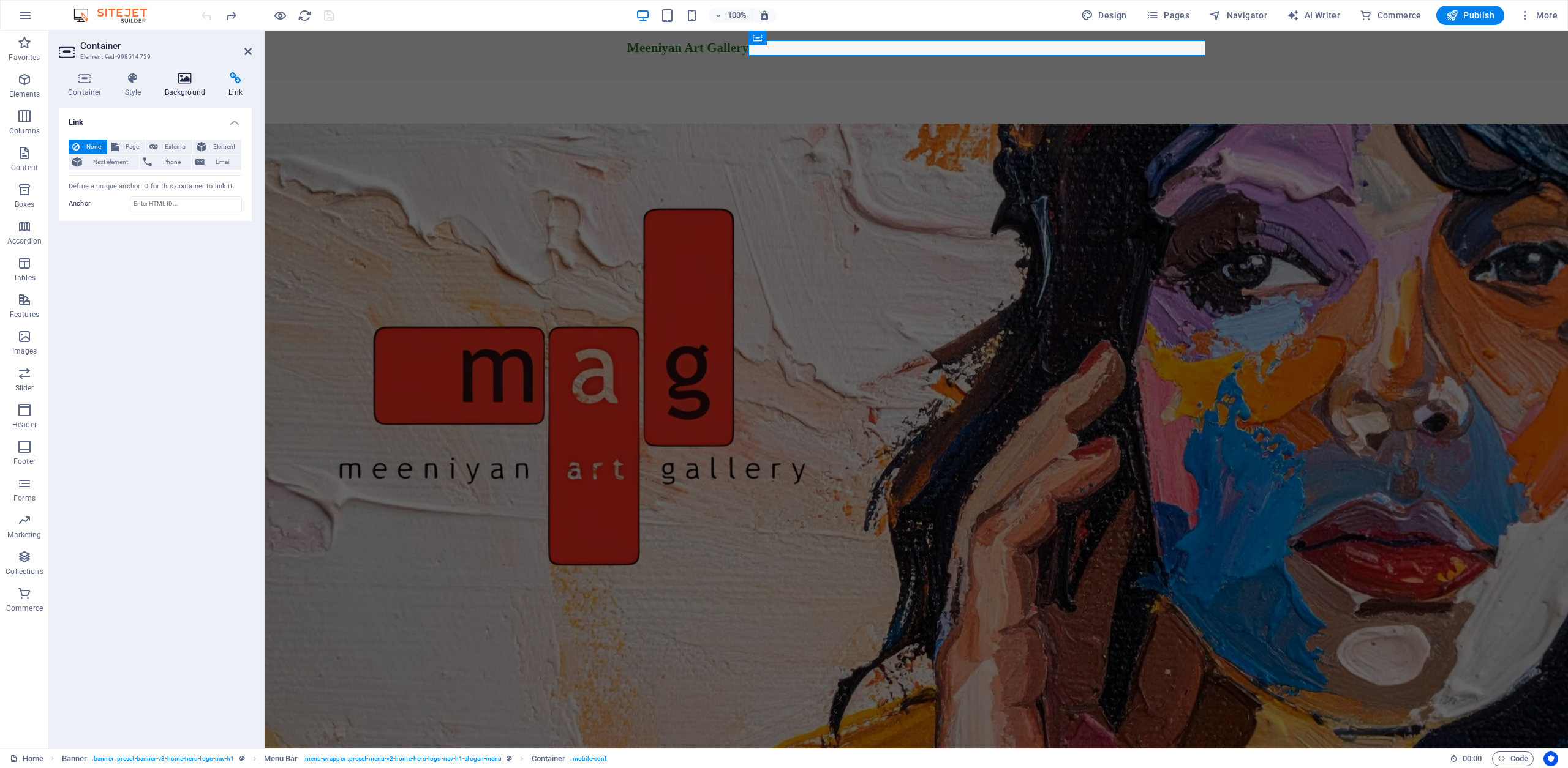
click at [184, 82] on icon at bounding box center [185, 78] width 60 height 12
click at [137, 82] on icon at bounding box center [133, 78] width 35 height 12
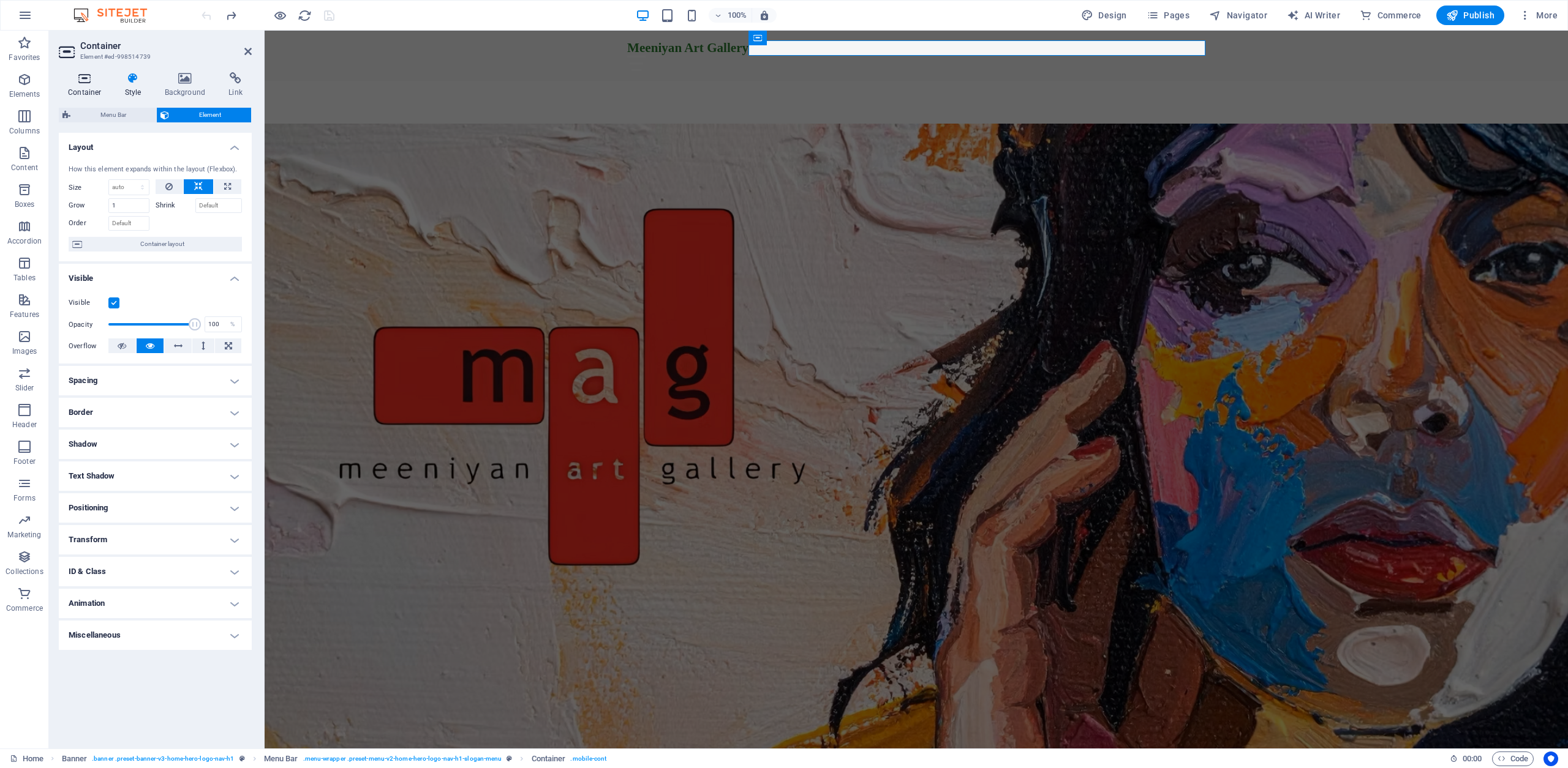
click at [82, 79] on icon at bounding box center [85, 78] width 52 height 12
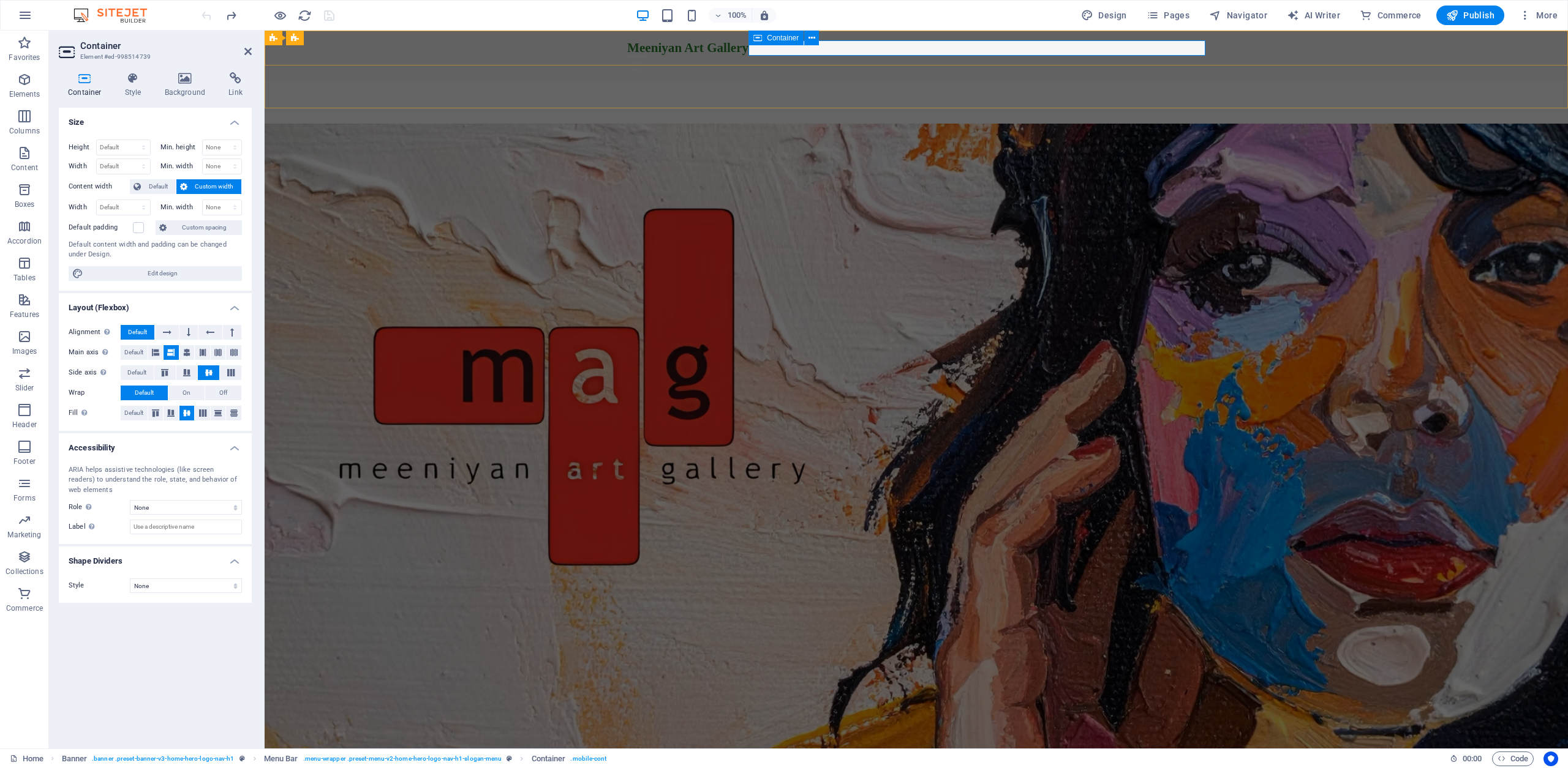
drag, startPoint x: 1181, startPoint y: 46, endPoint x: 1156, endPoint y: 49, distance: 25.2
click at [1181, 56] on div at bounding box center [917, 63] width 579 height 16
click at [1252, 58] on div "Meeniyan Art Gallery Home About Services Gallery Contact" at bounding box center [916, 55] width 1304 height 50
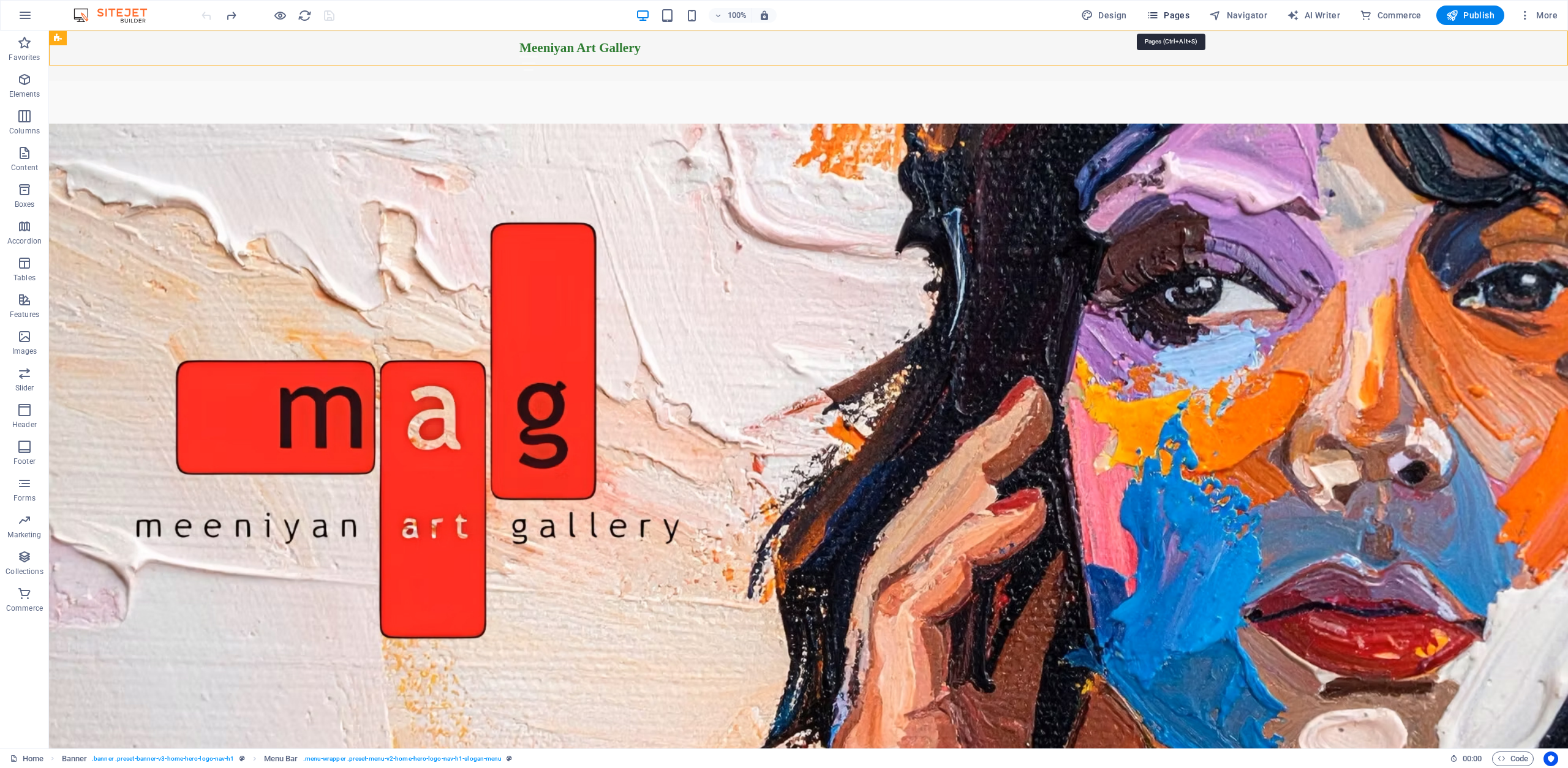
click at [1159, 15] on icon "button" at bounding box center [1152, 15] width 12 height 12
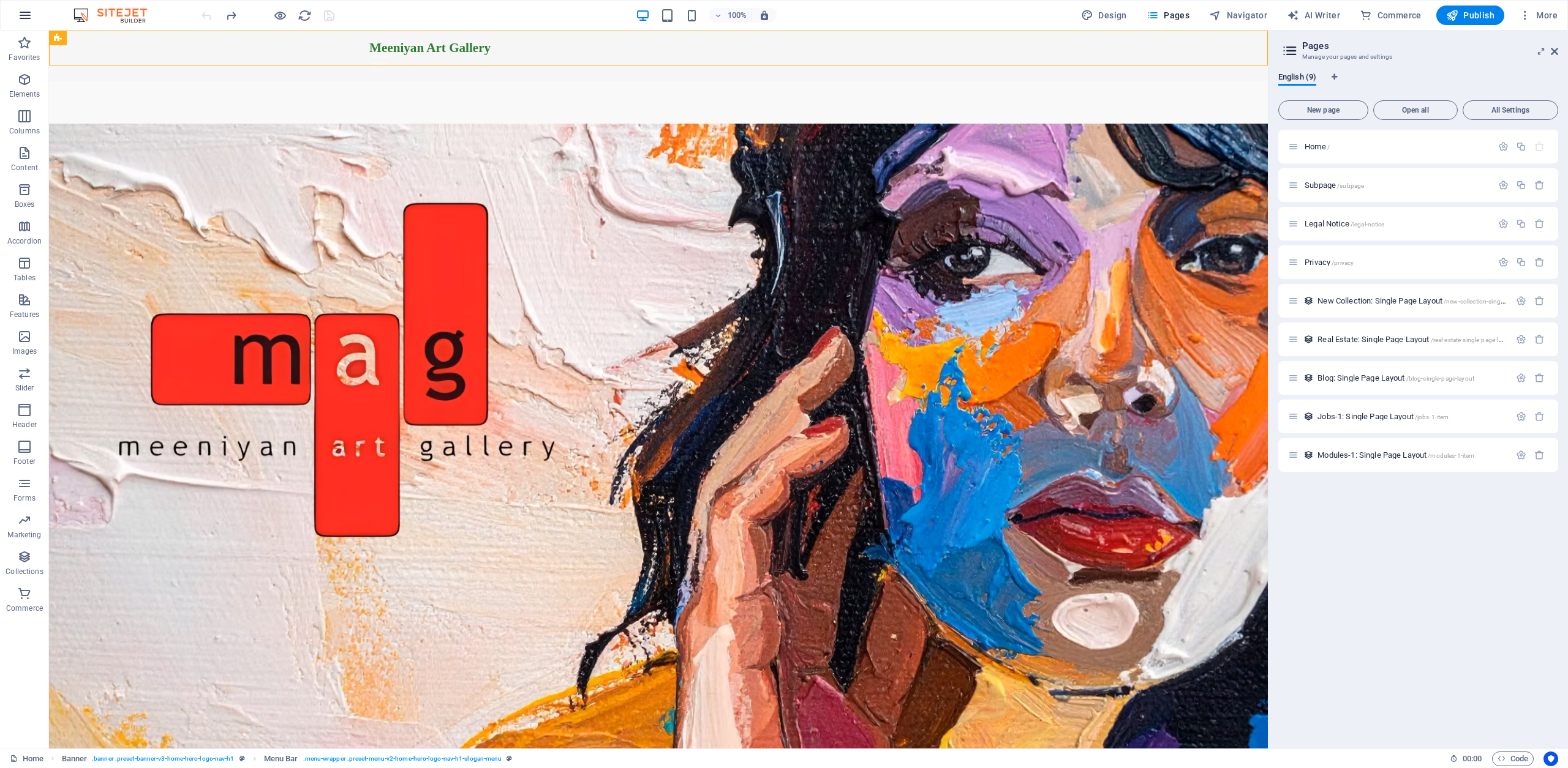
click at [29, 13] on icon "button" at bounding box center [25, 16] width 15 height 15
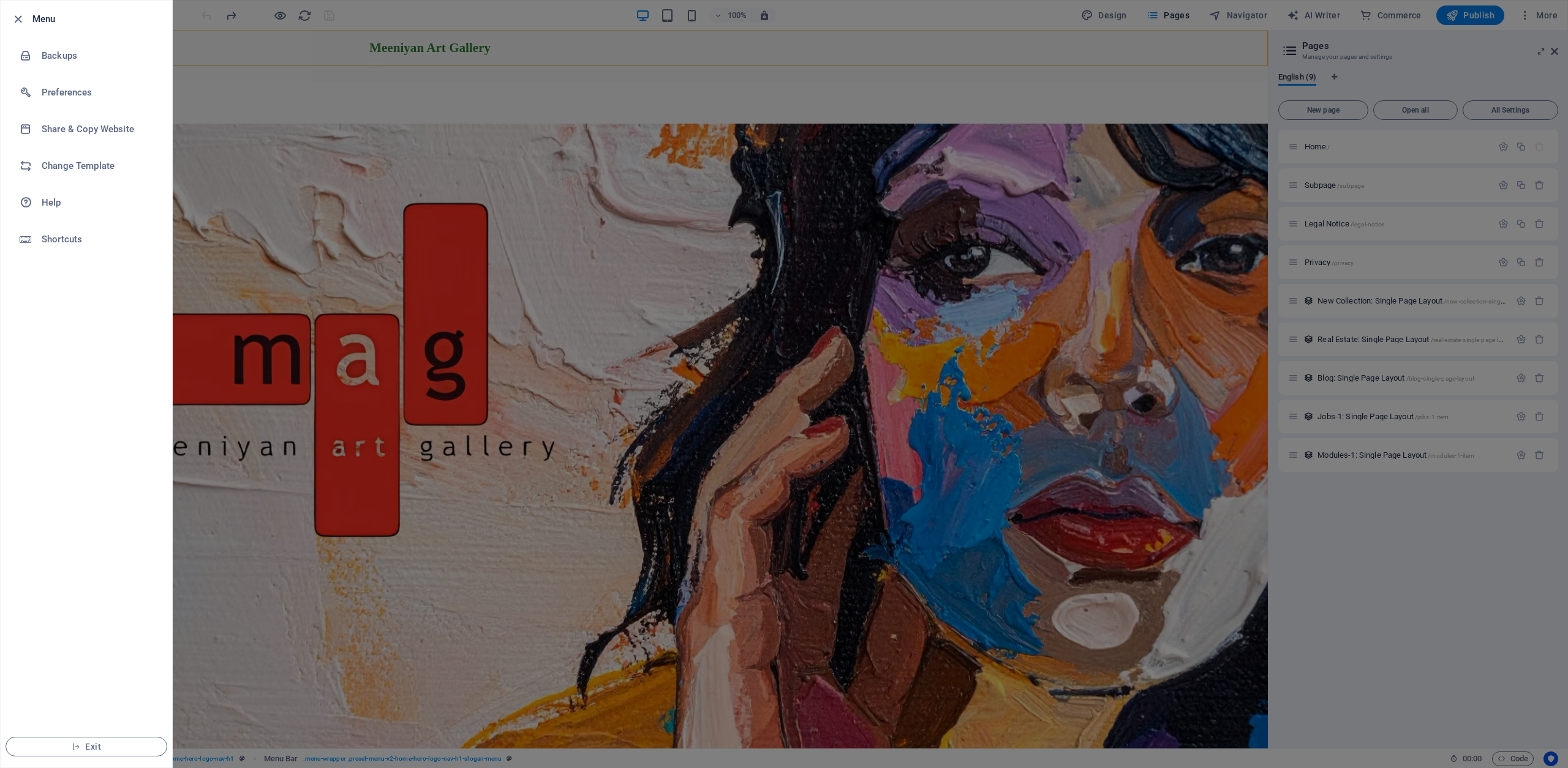
click at [900, 21] on div at bounding box center [784, 384] width 1568 height 768
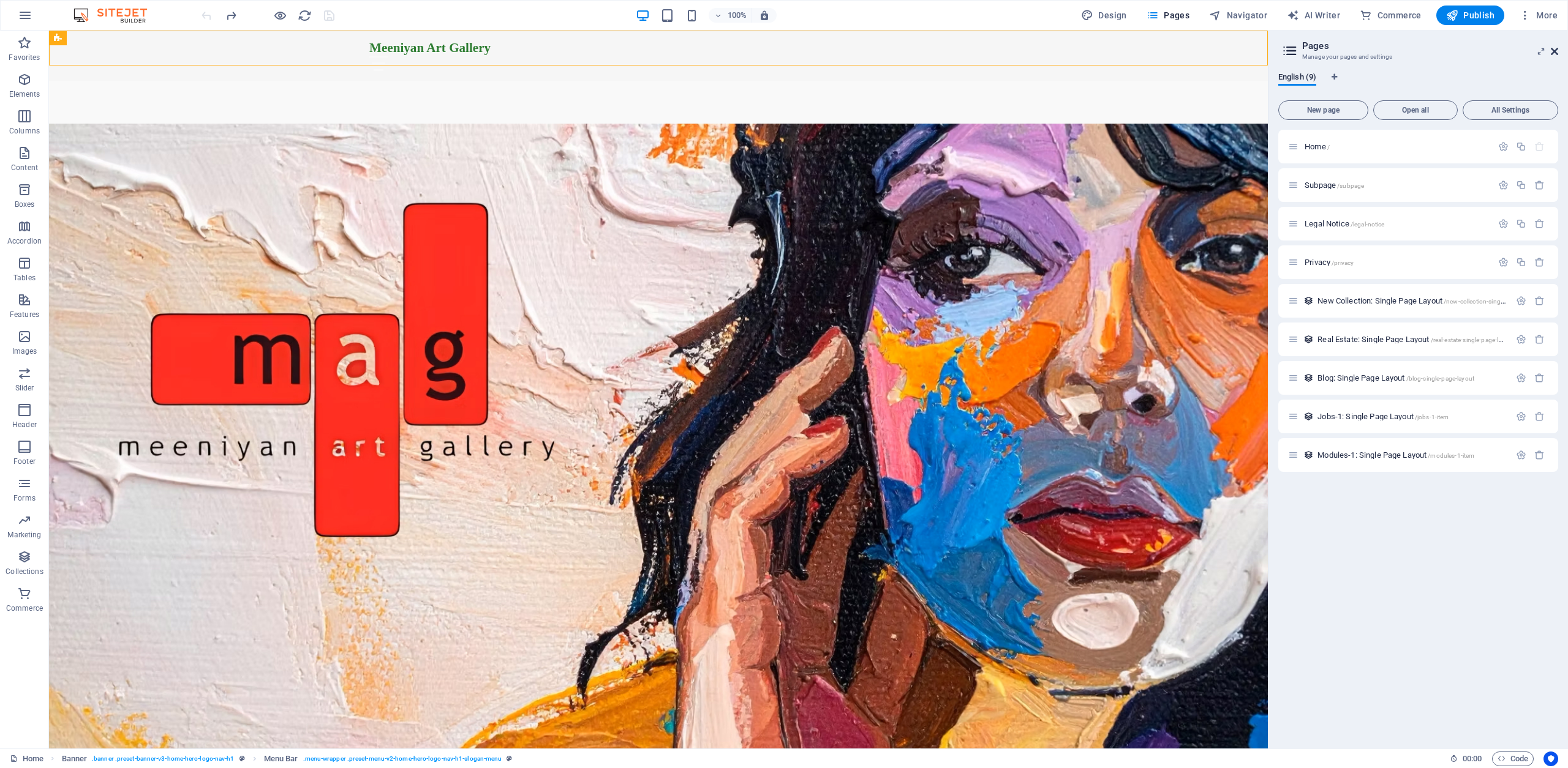
click at [1552, 49] on icon at bounding box center [1554, 52] width 7 height 10
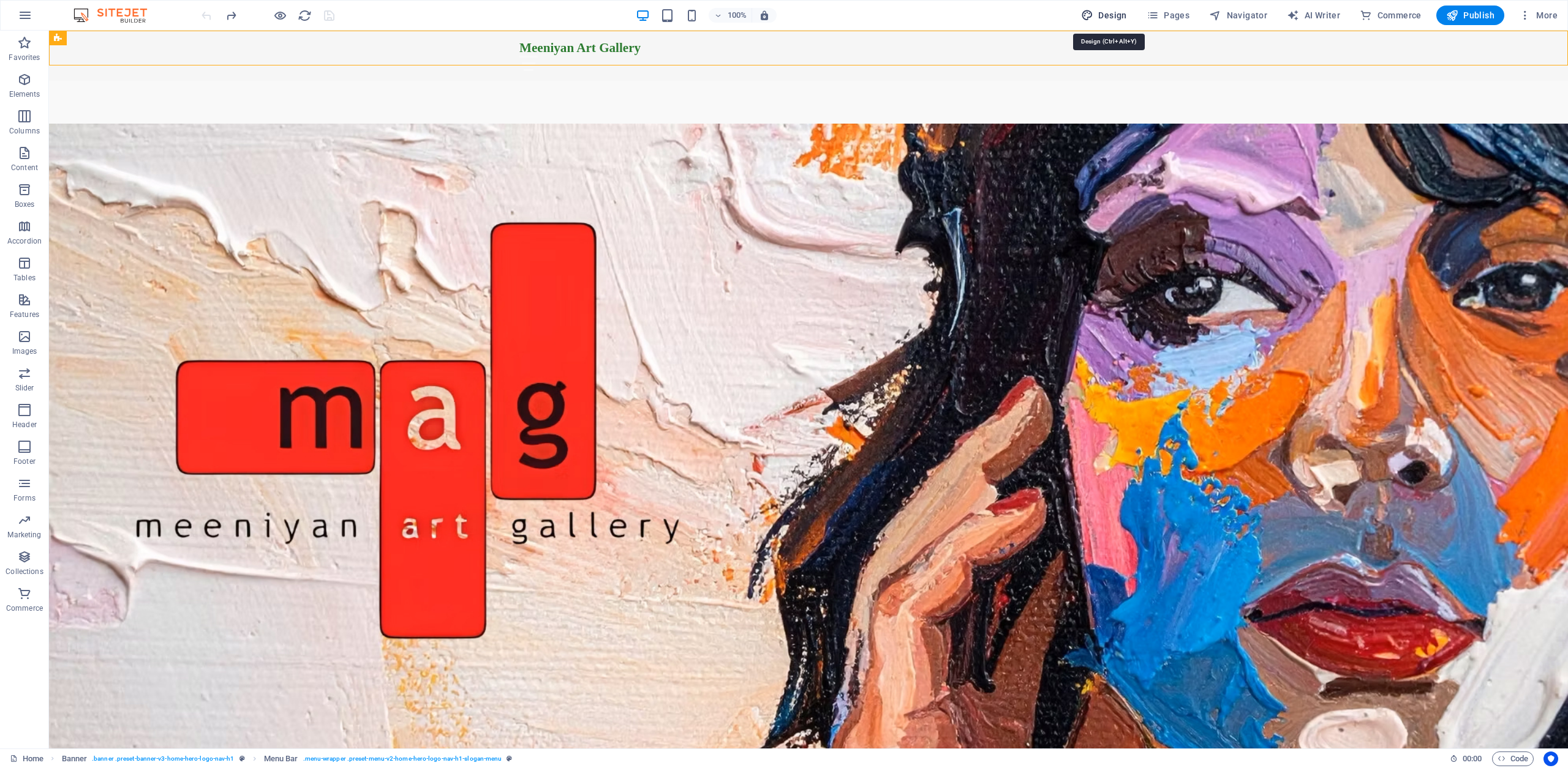
click at [1110, 16] on span "Design" at bounding box center [1104, 15] width 46 height 12
select select "200"
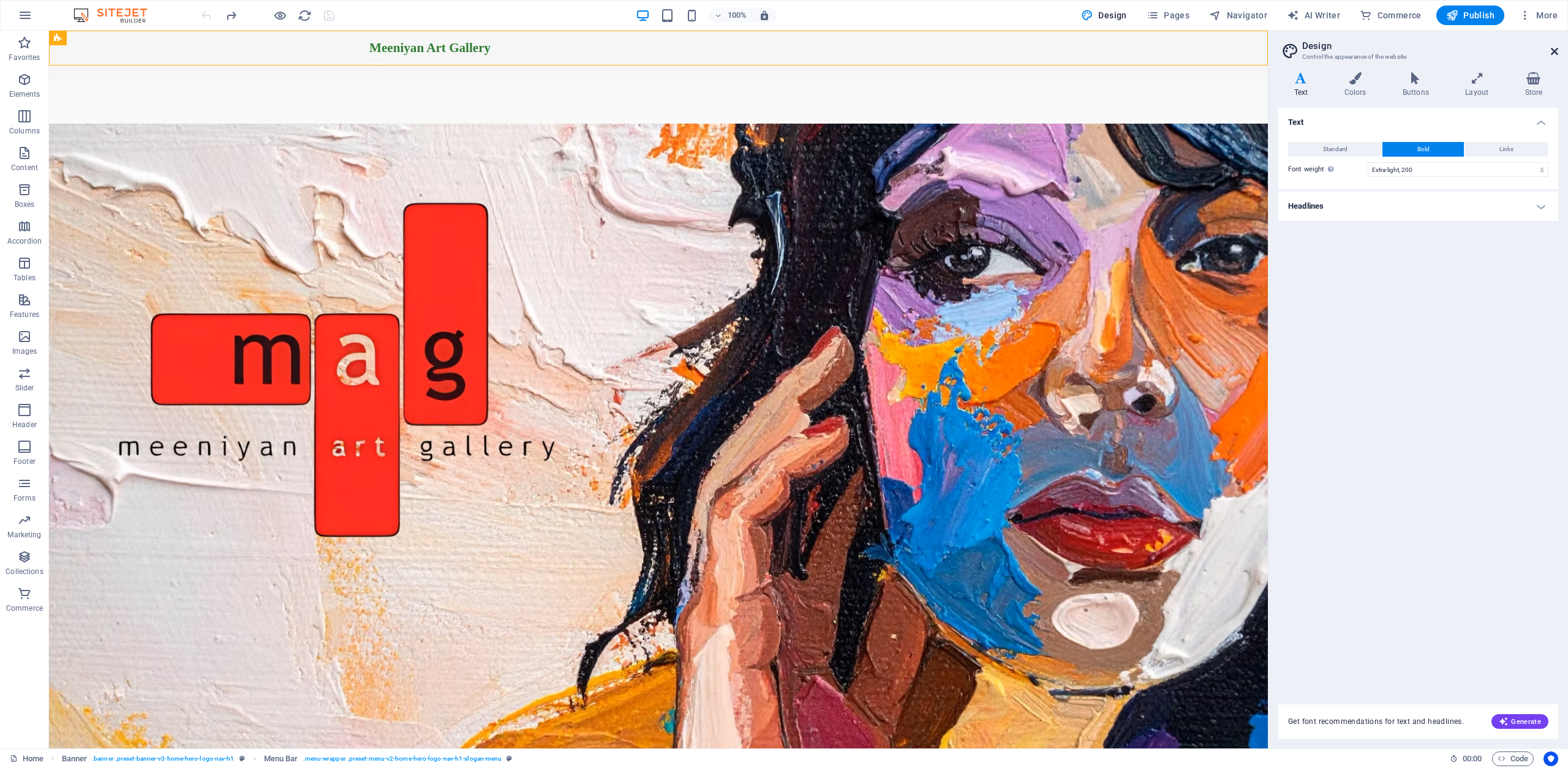
click at [1556, 51] on icon at bounding box center [1554, 52] width 7 height 10
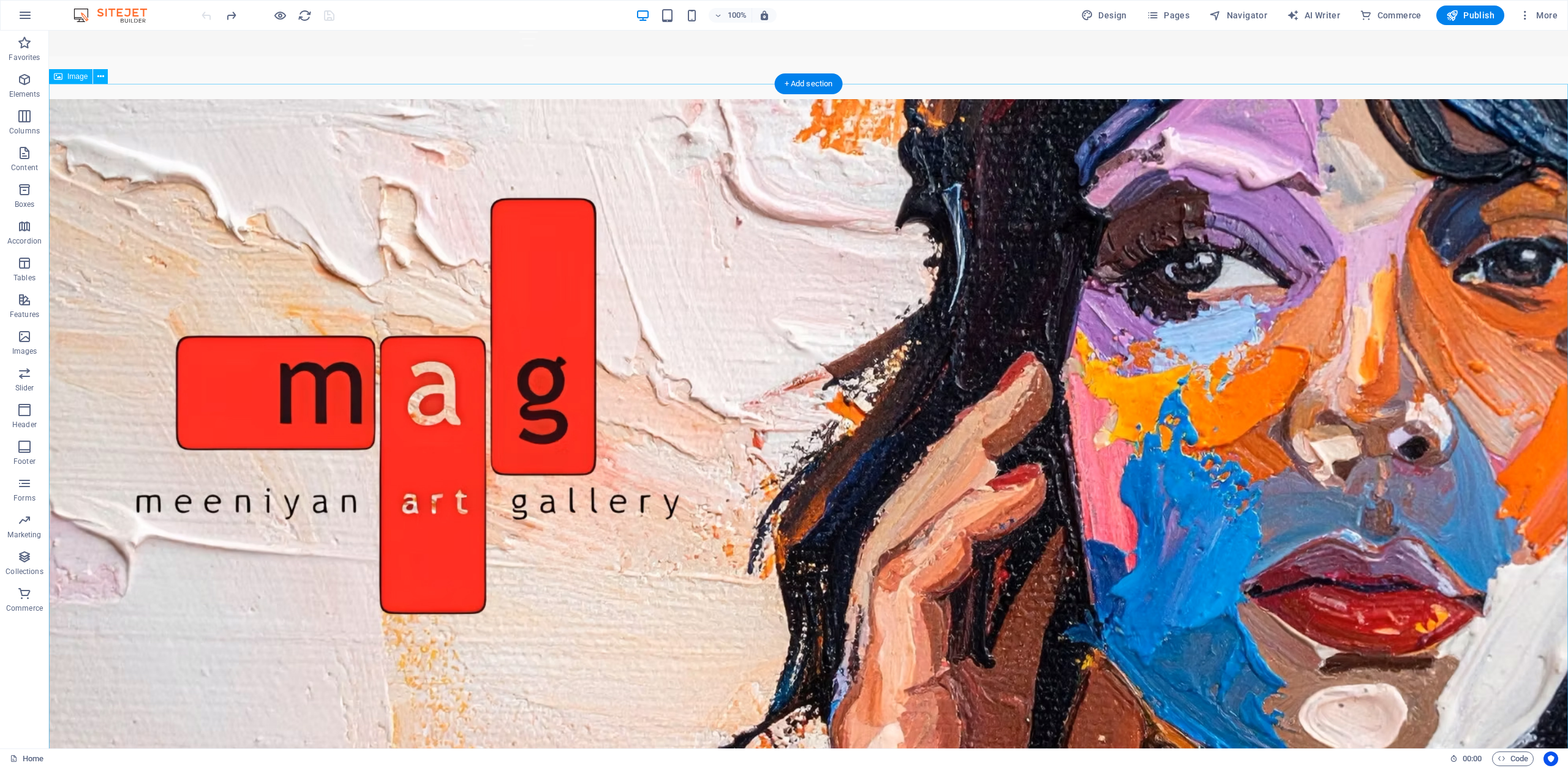
scroll to position [0, 0]
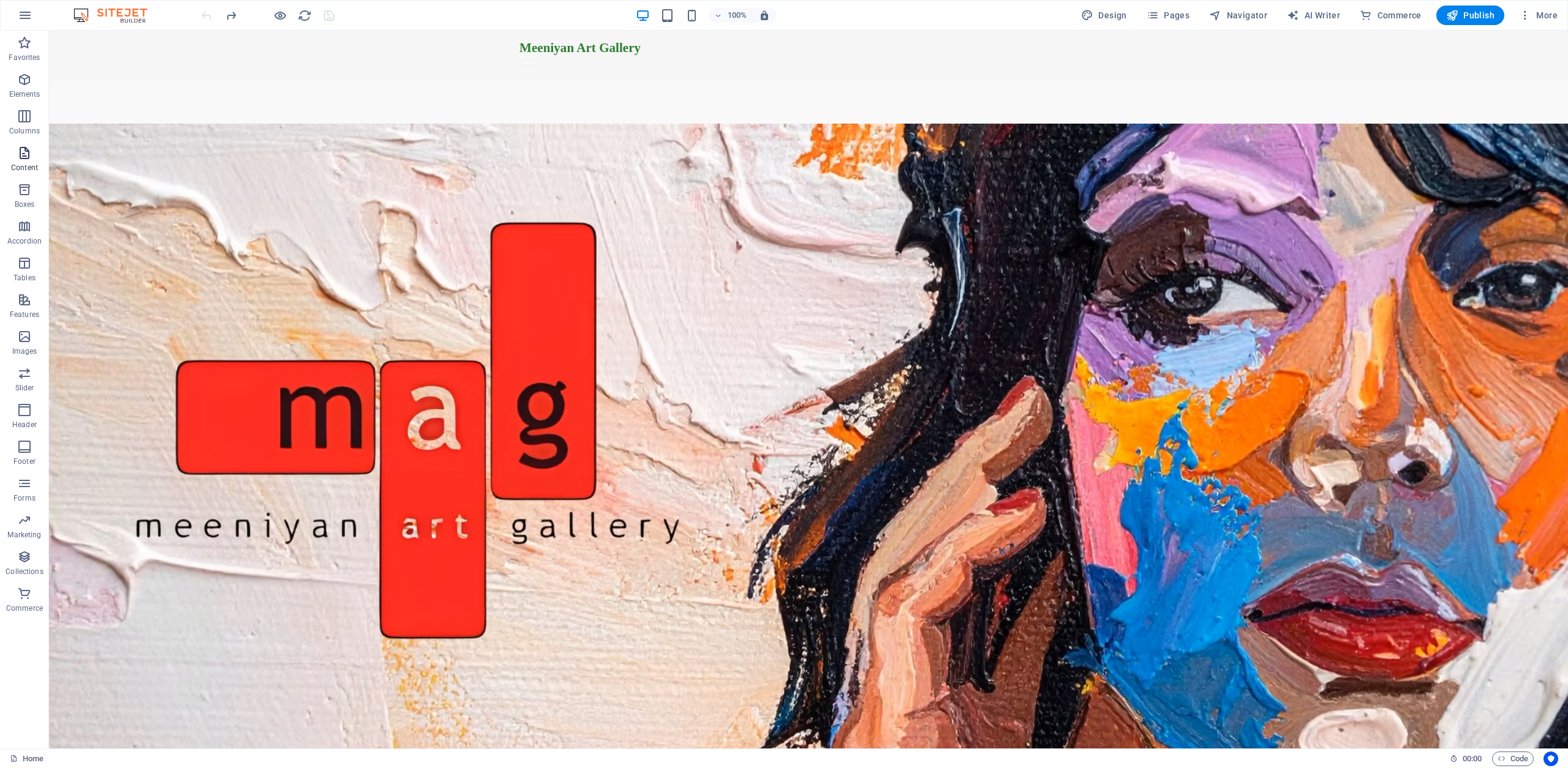
click at [20, 152] on icon "button" at bounding box center [25, 153] width 15 height 15
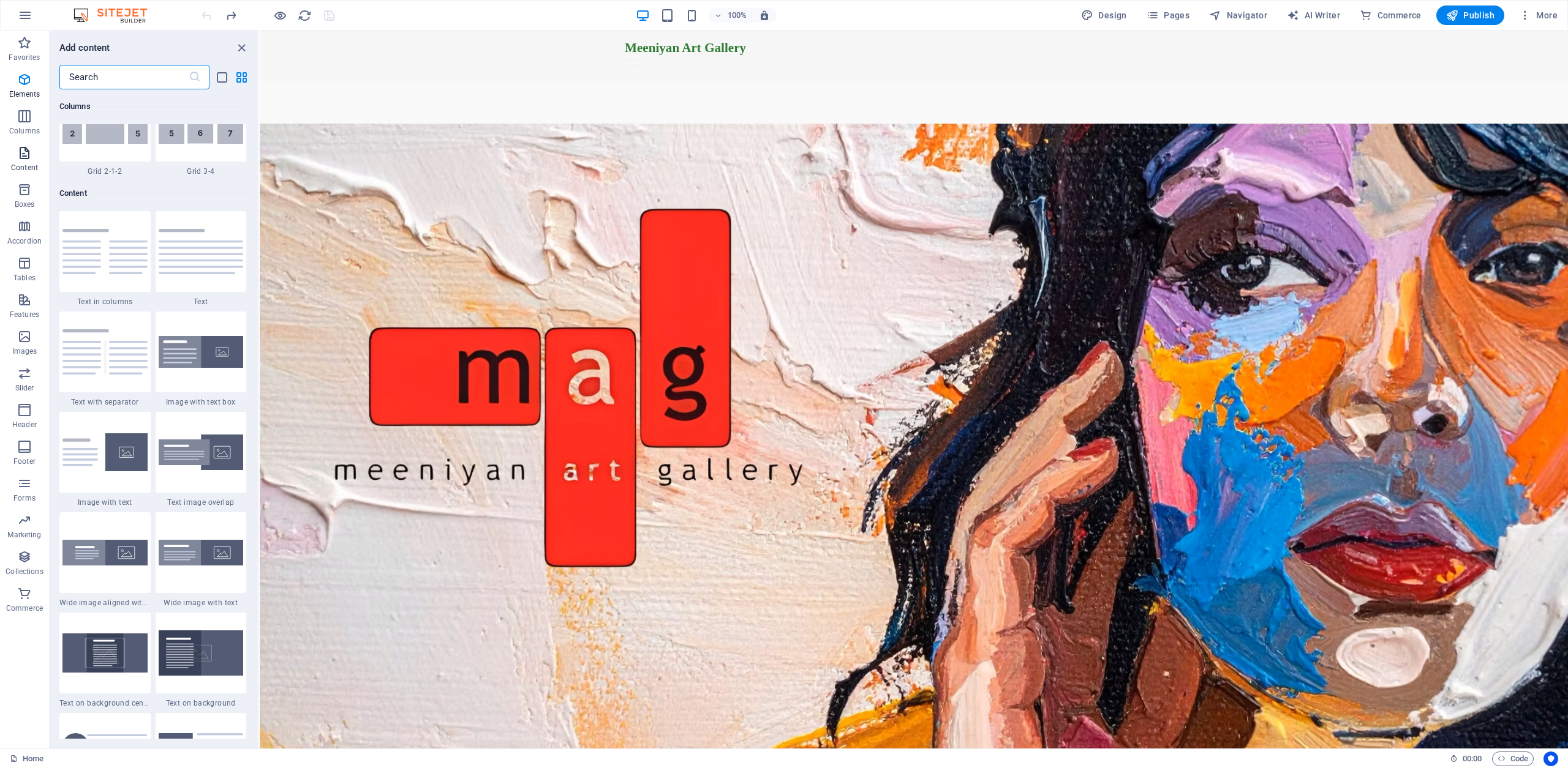
scroll to position [2142, 0]
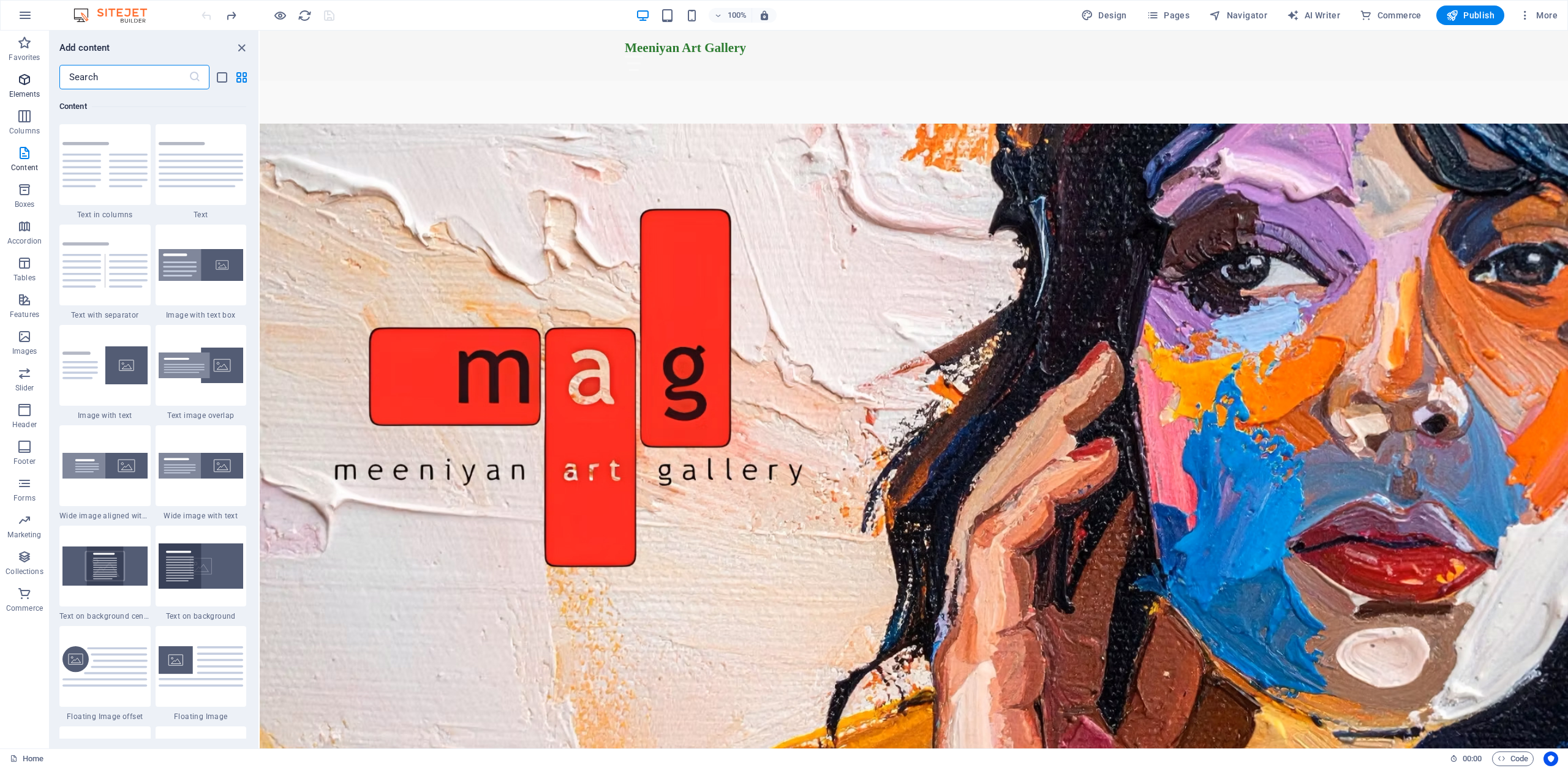
click at [23, 79] on icon "button" at bounding box center [25, 79] width 15 height 15
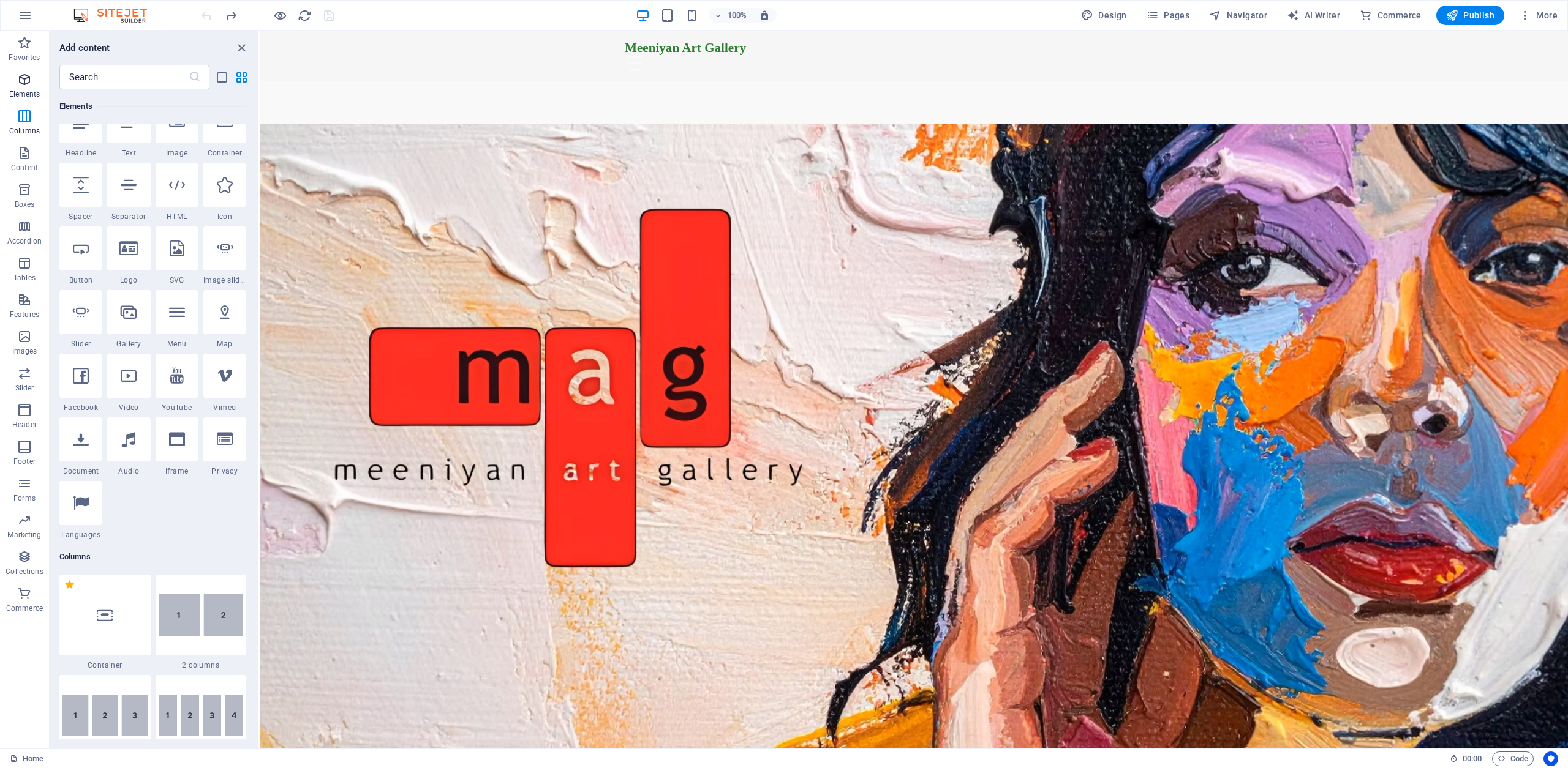
scroll to position [130, 0]
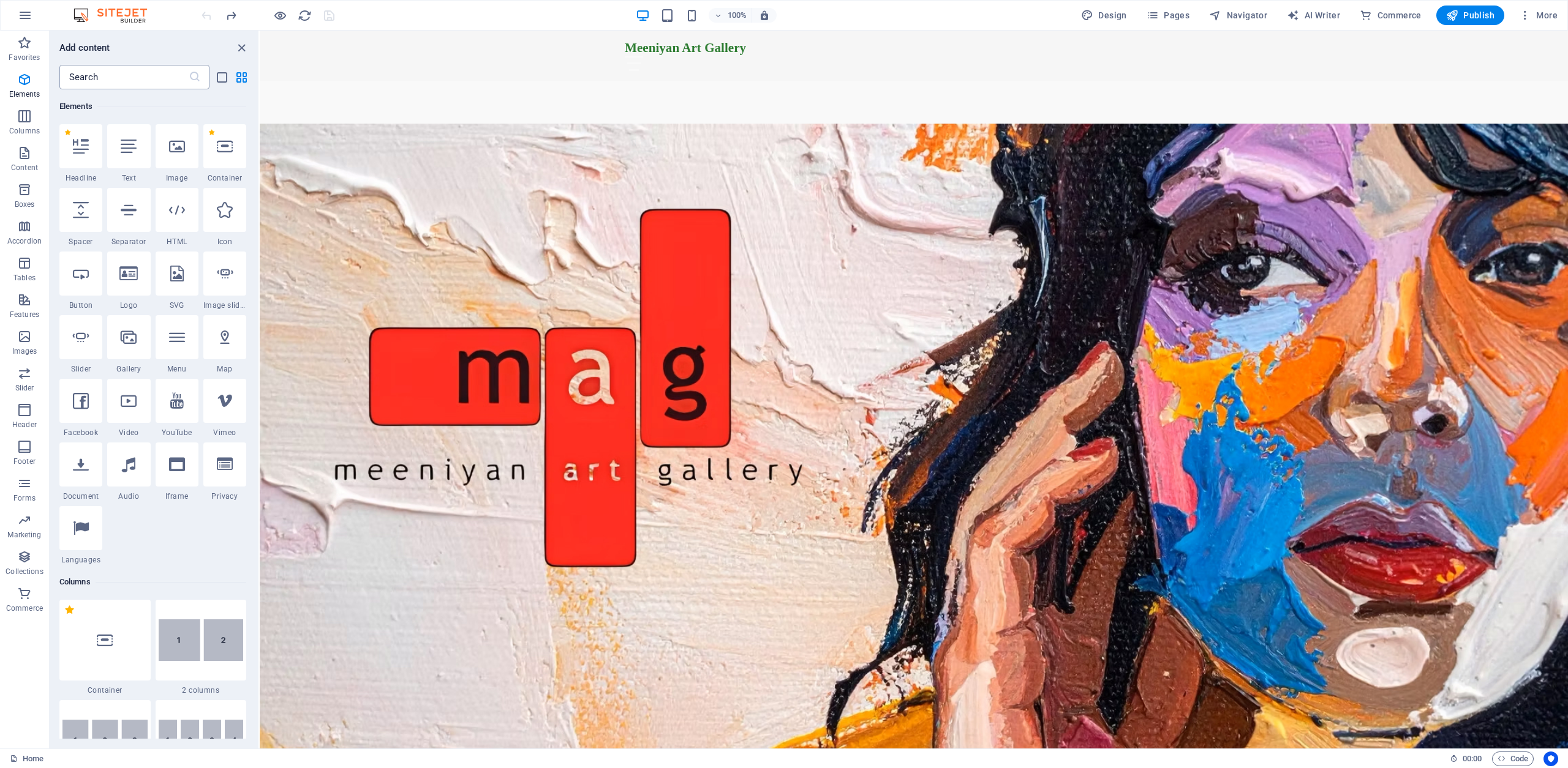
click at [116, 83] on input "text" at bounding box center [124, 77] width 129 height 25
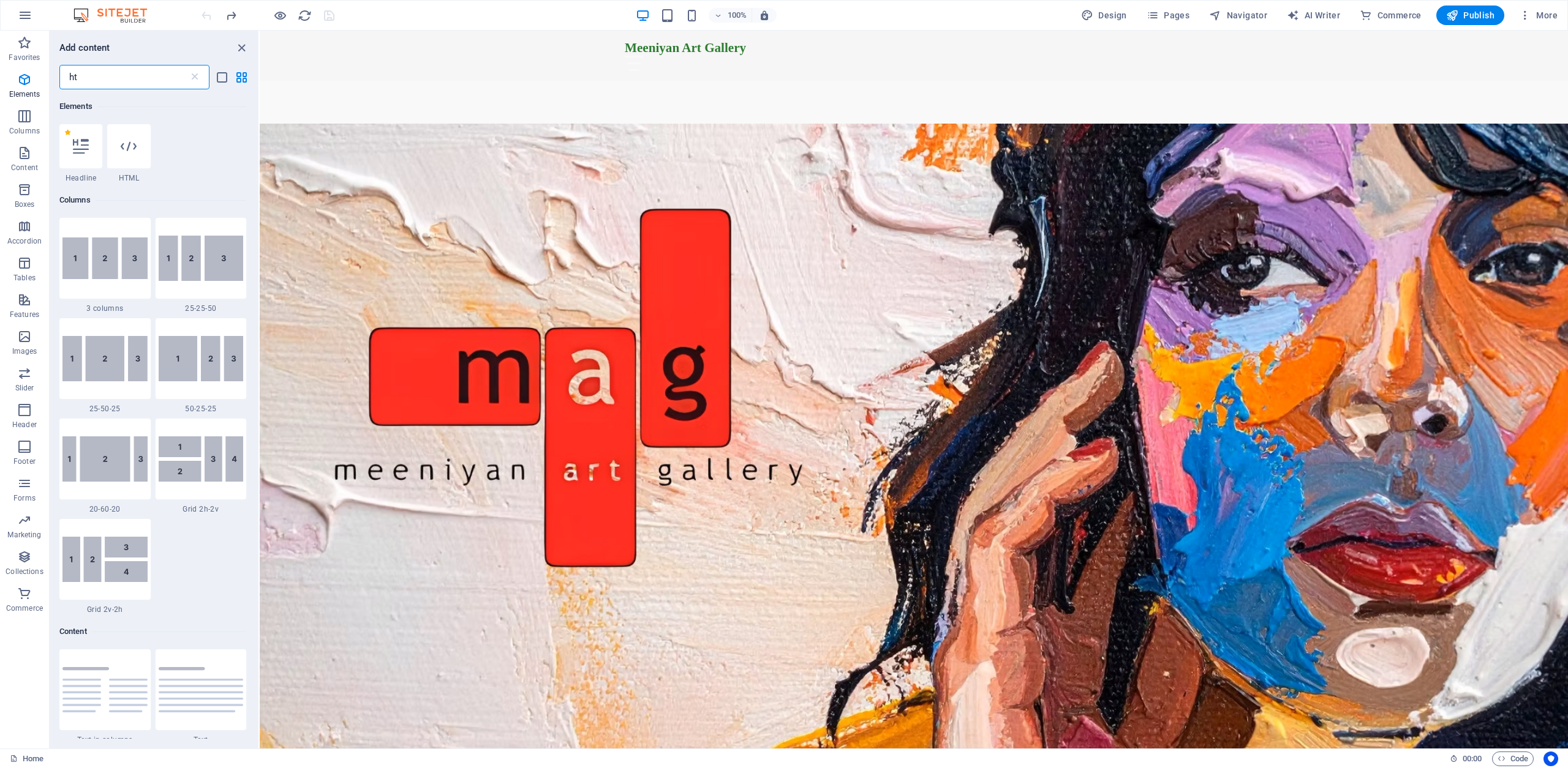
scroll to position [0, 0]
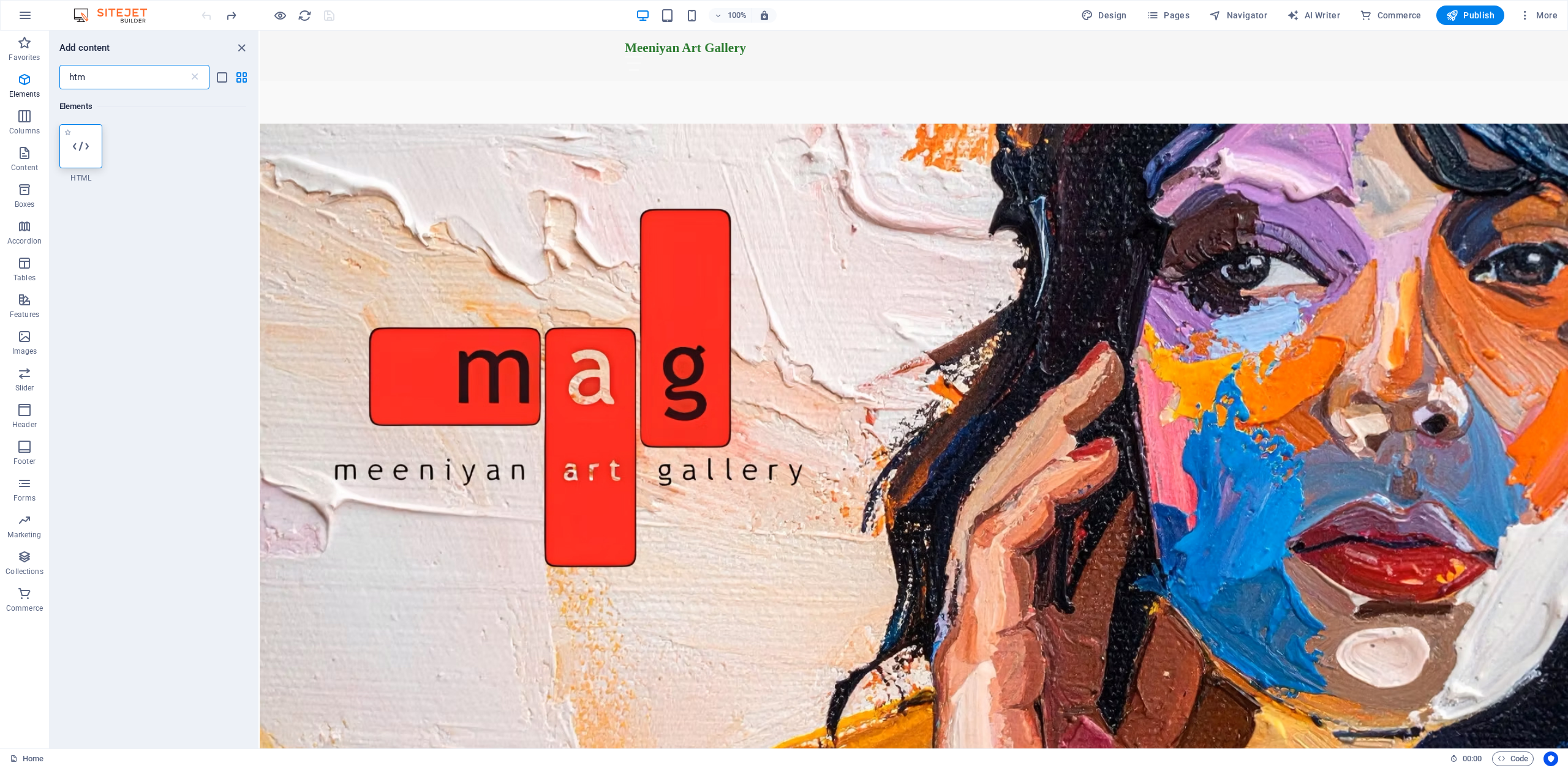
type input "htm"
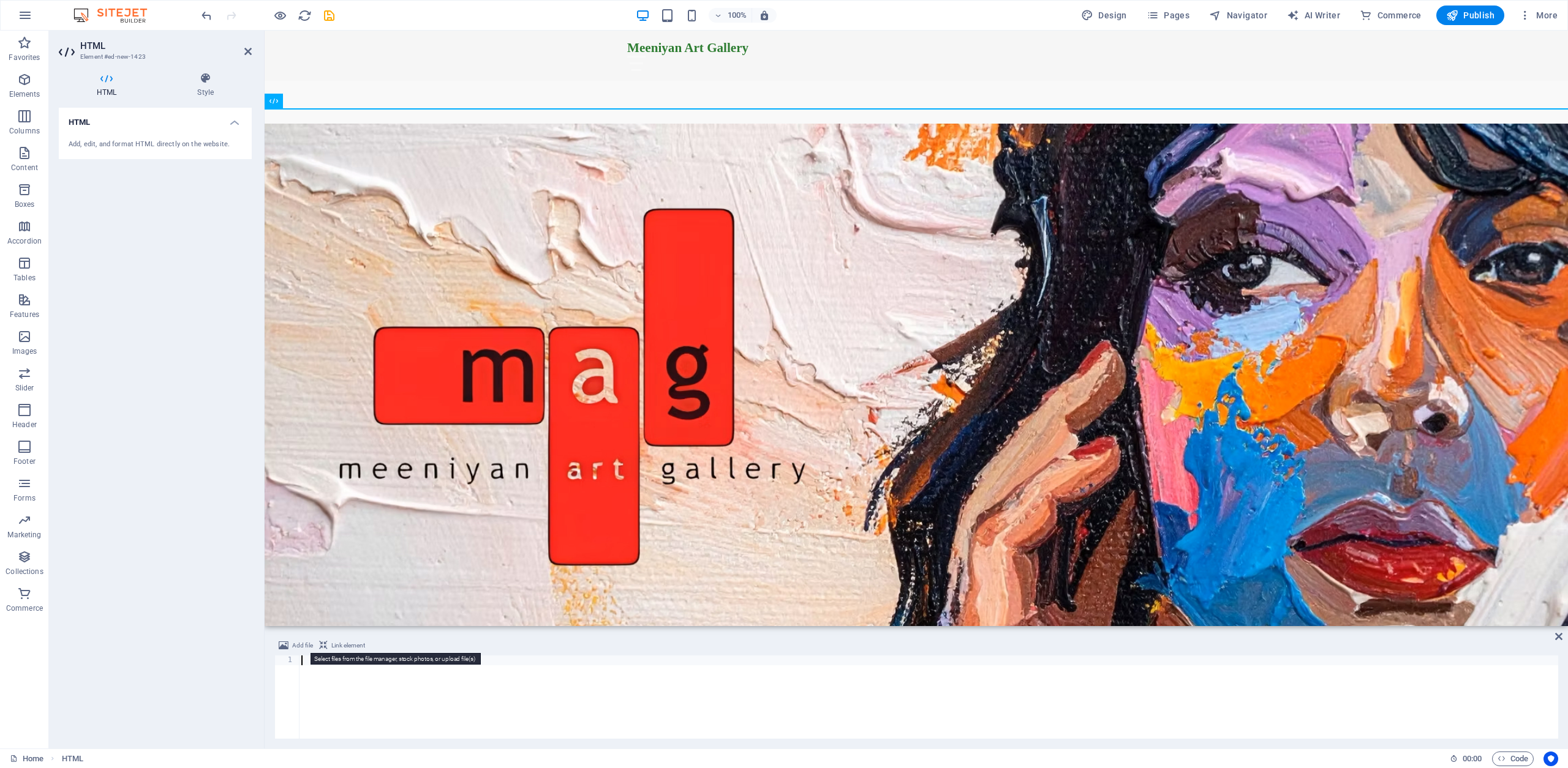
click at [303, 645] on span "Add file" at bounding box center [302, 646] width 20 height 15
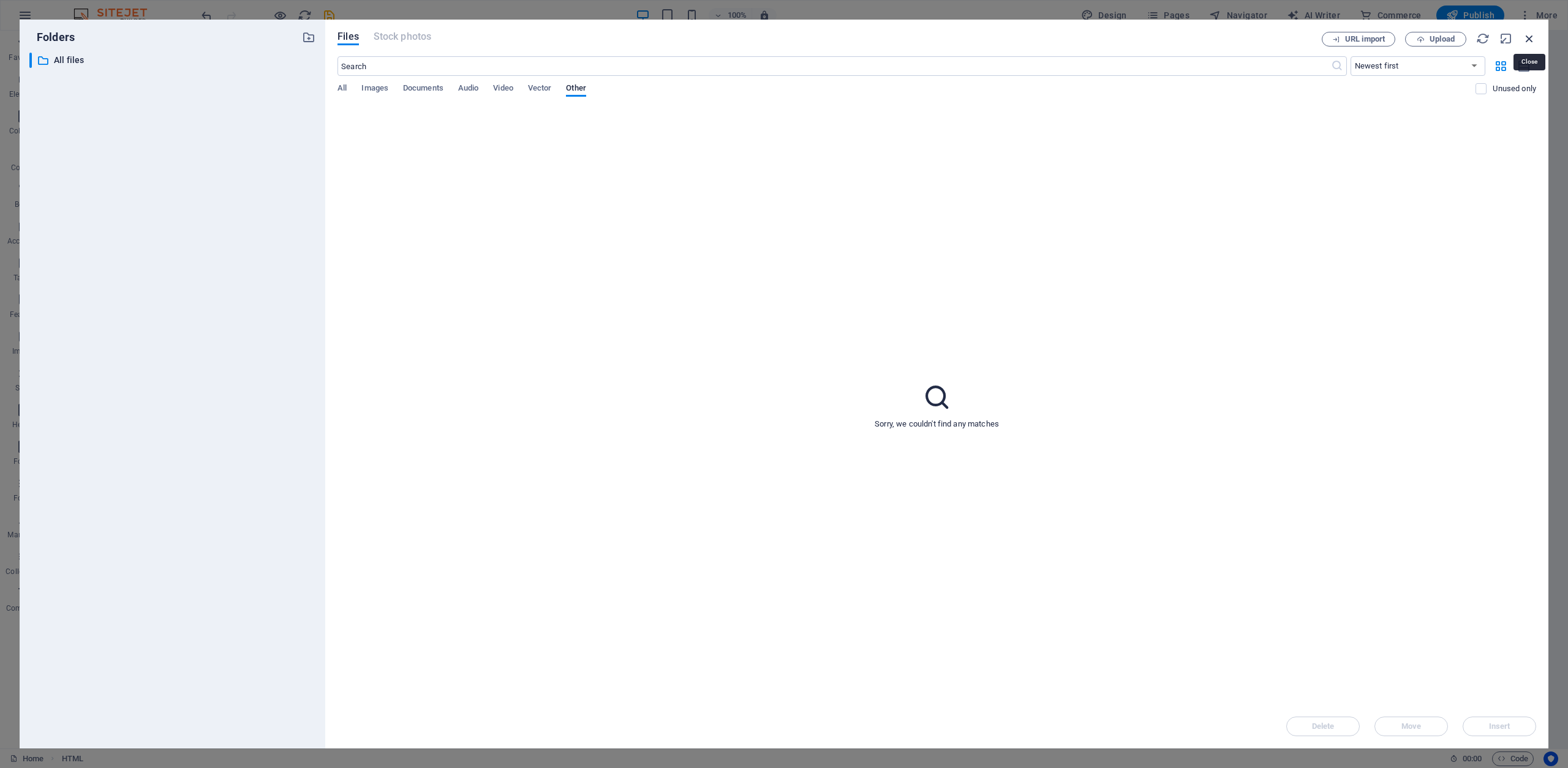
click at [1530, 38] on icon "button" at bounding box center [1530, 38] width 13 height 13
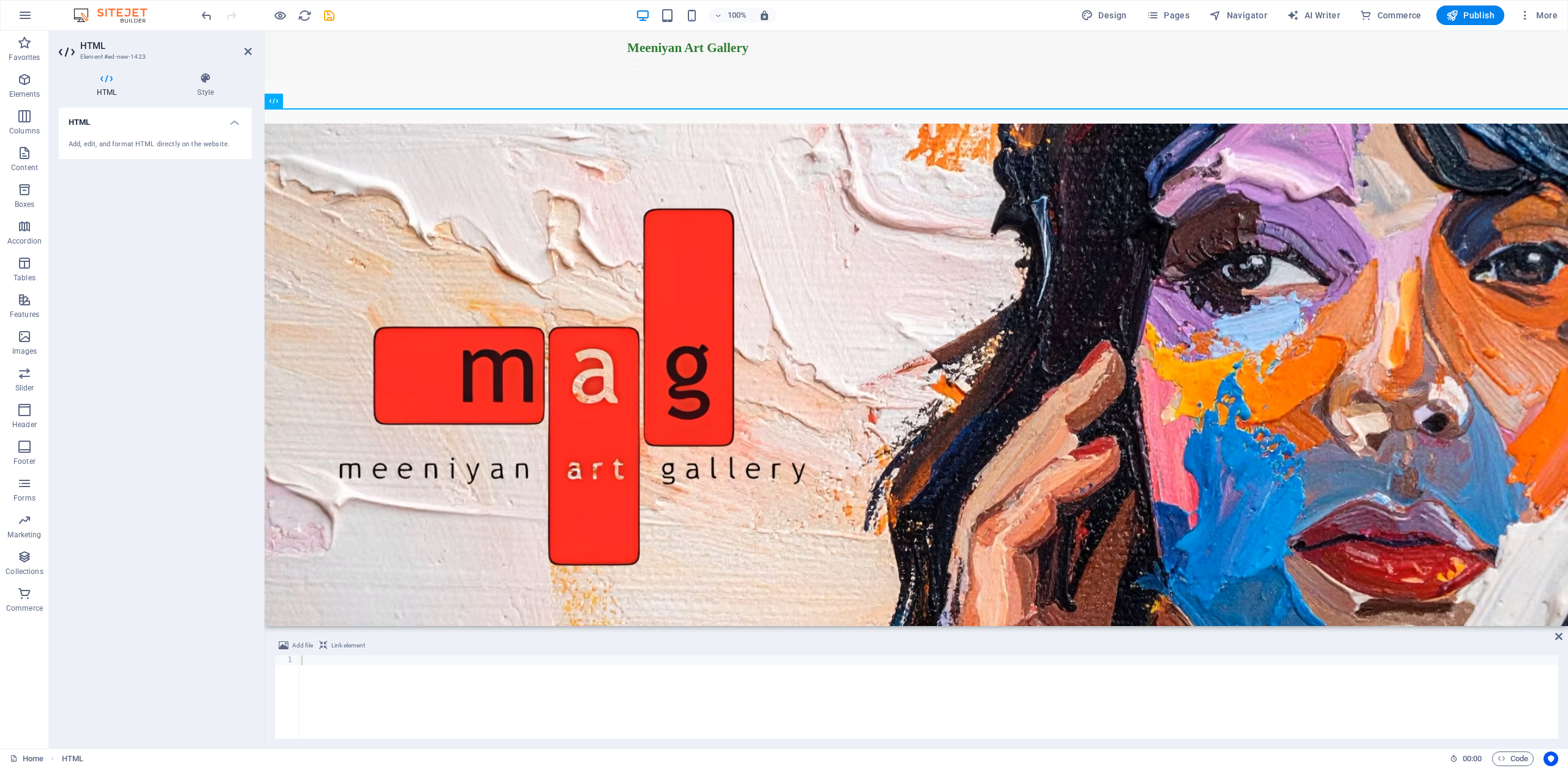
click at [349, 645] on span "Link element" at bounding box center [348, 646] width 34 height 15
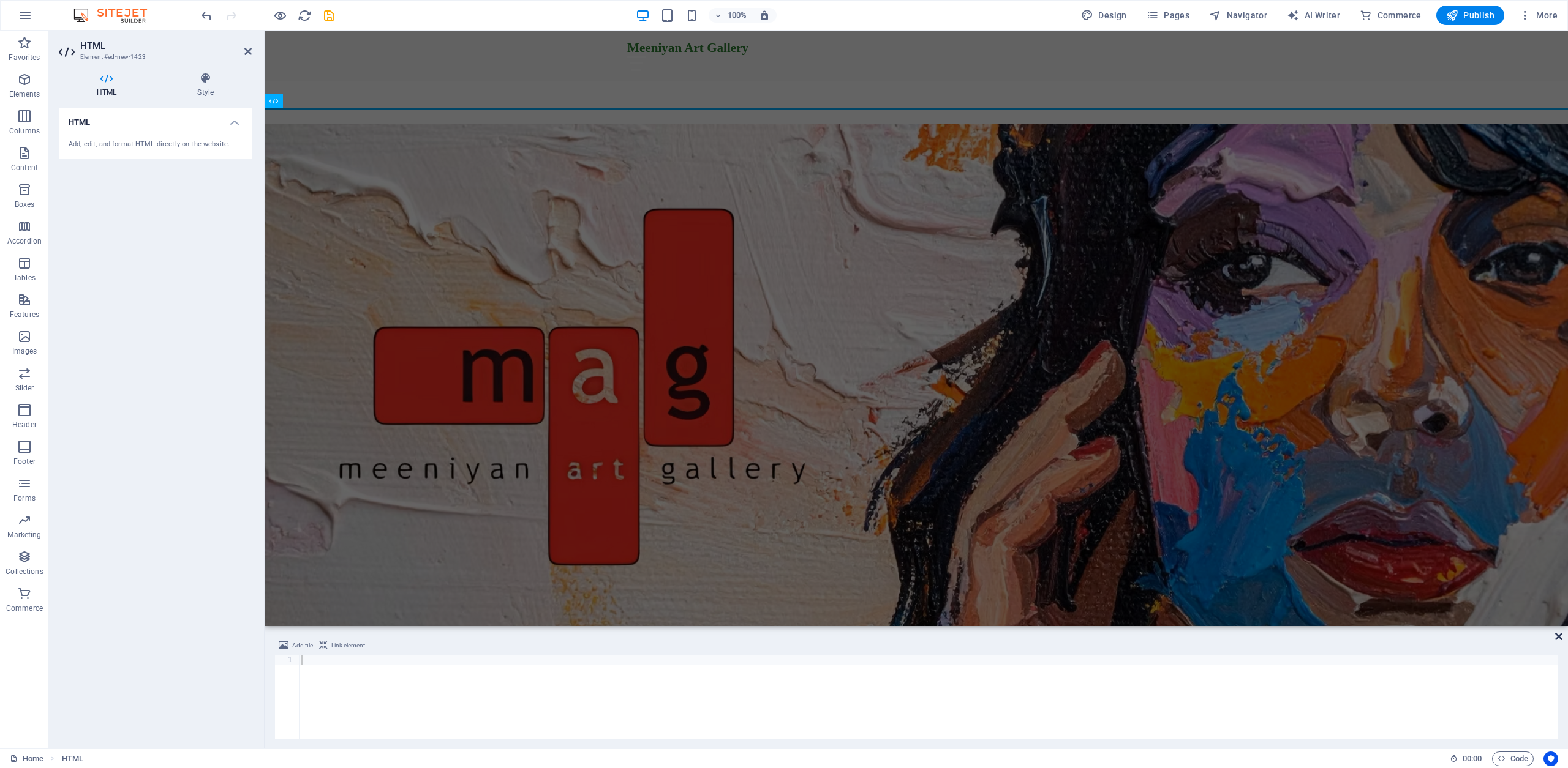
drag, startPoint x: 1561, startPoint y: 634, endPoint x: 1511, endPoint y: 604, distance: 58.3
click at [1561, 634] on icon at bounding box center [1559, 637] width 7 height 10
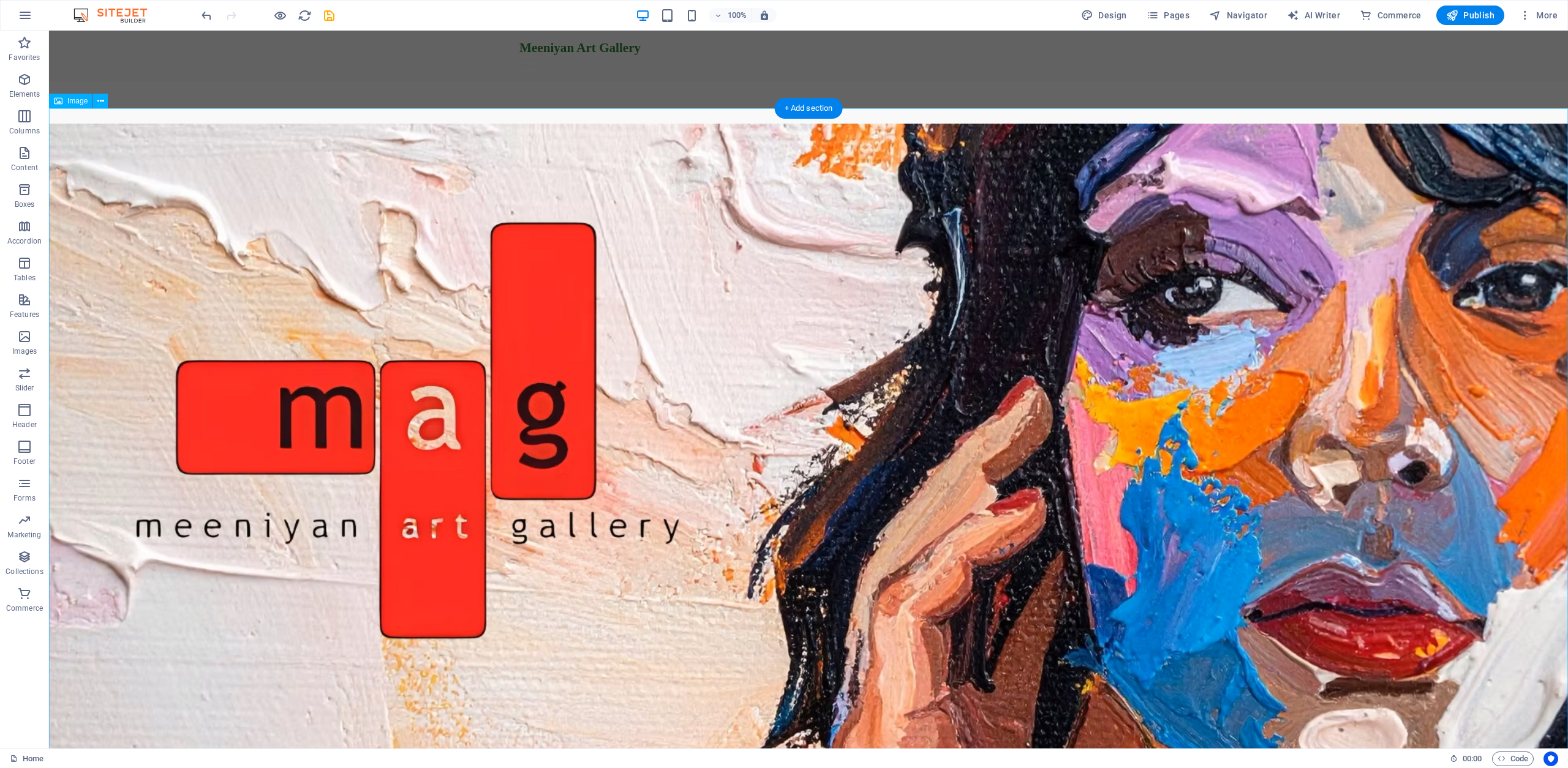
click at [283, 598] on figure at bounding box center [809, 520] width 1520 height 793
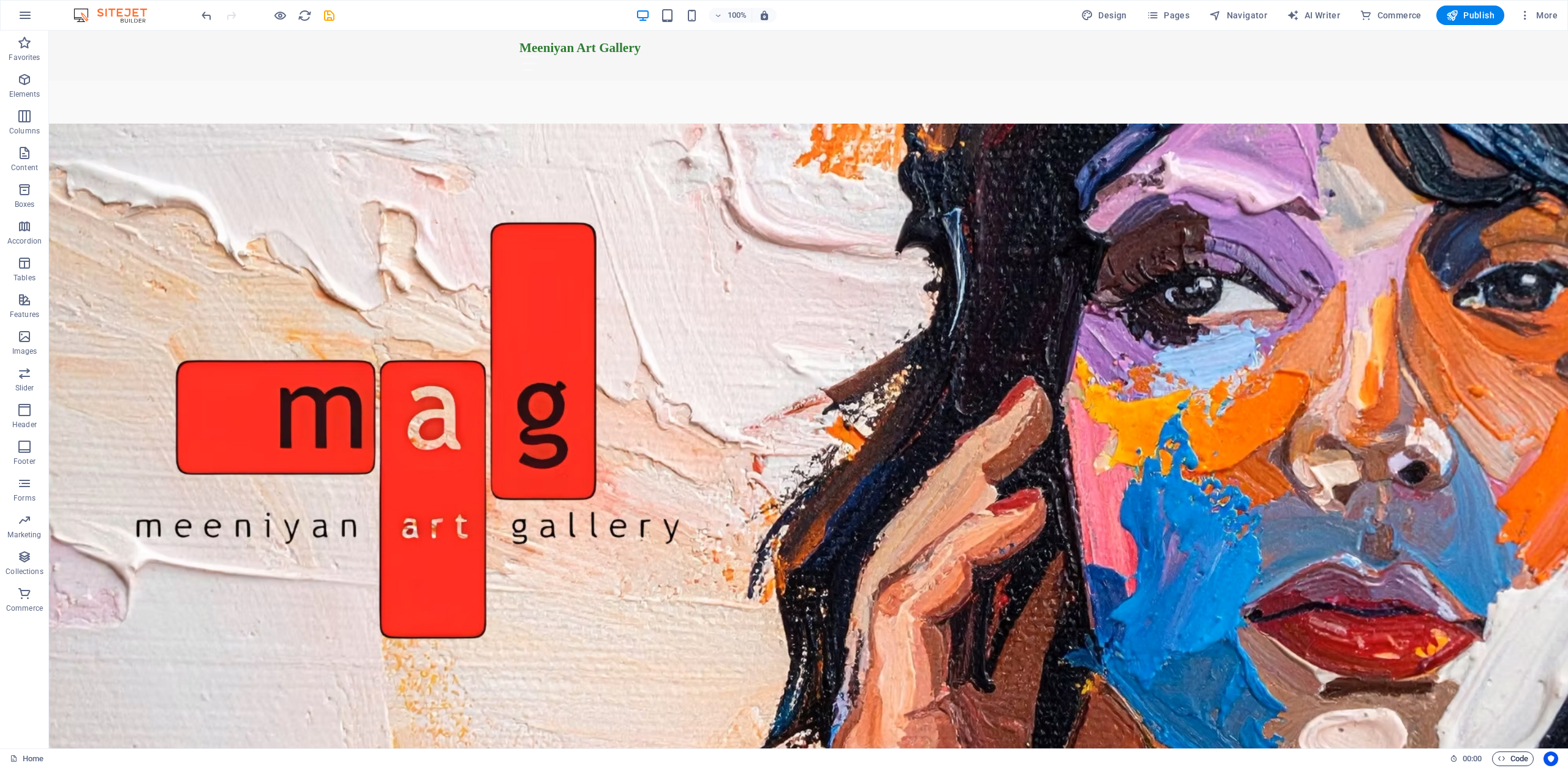
click at [1518, 760] on span "Code" at bounding box center [1512, 759] width 30 height 15
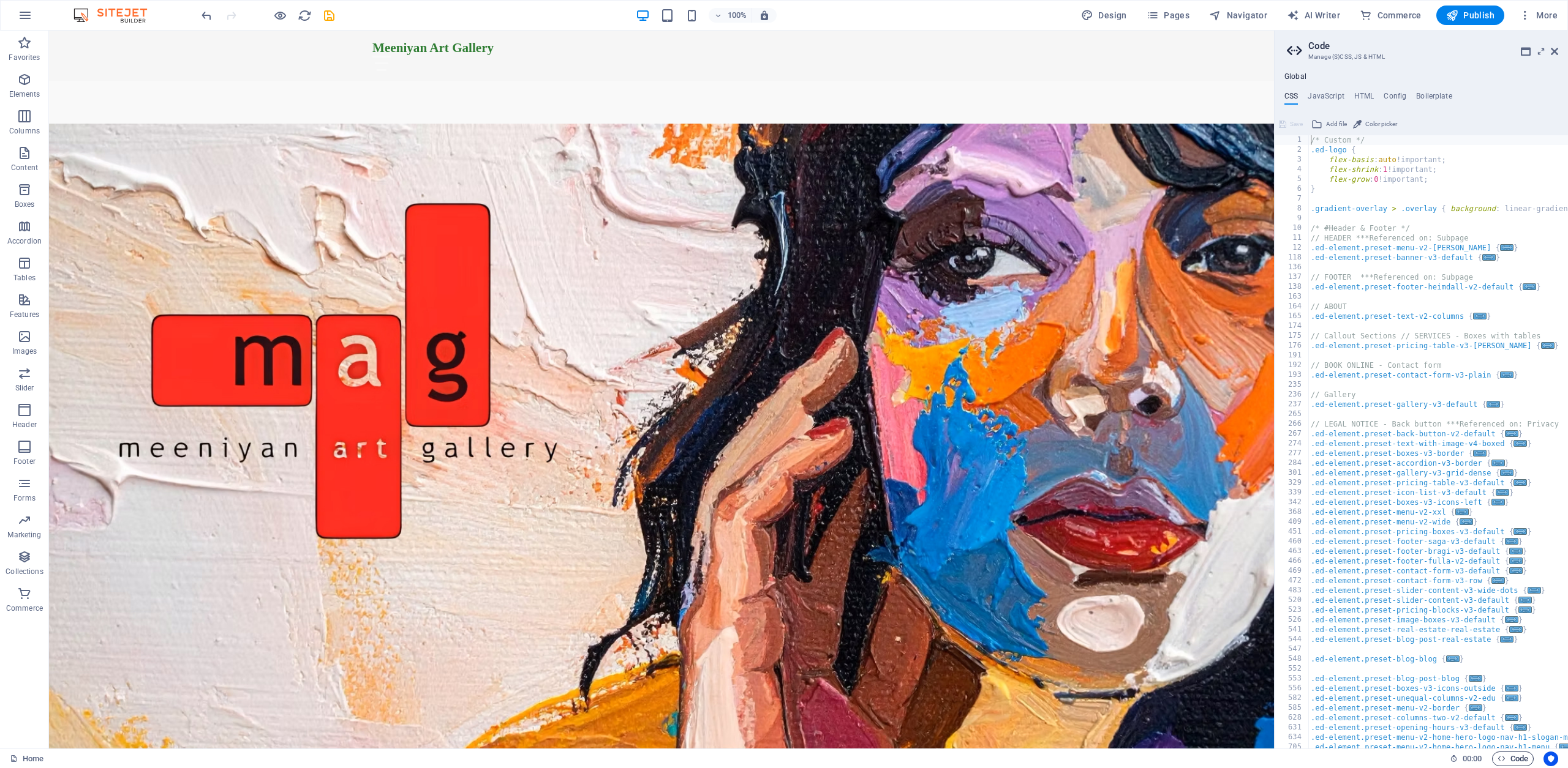
click at [1518, 760] on span "Code" at bounding box center [1512, 759] width 30 height 15
click at [1553, 50] on icon at bounding box center [1554, 52] width 7 height 10
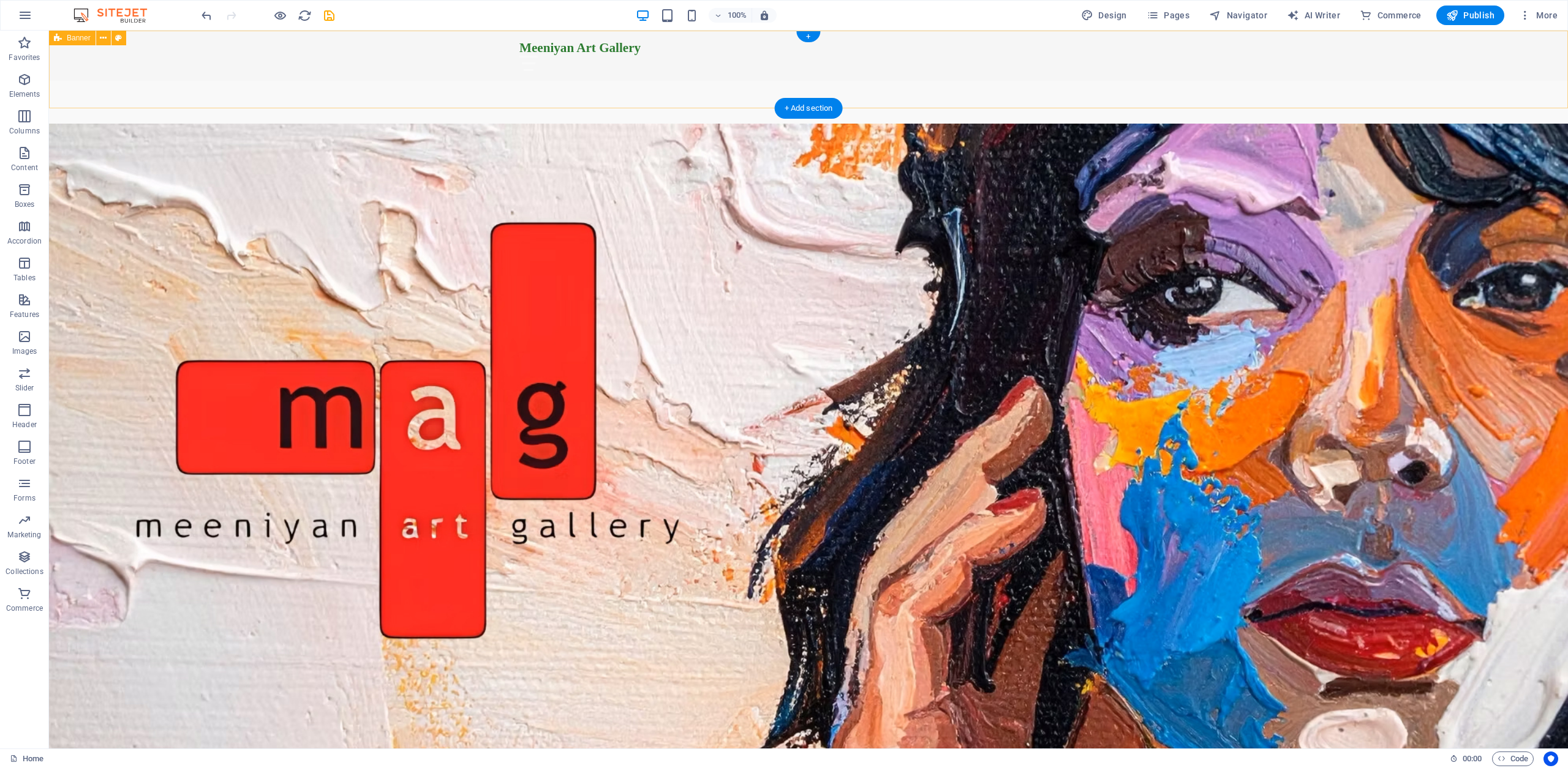
click at [353, 97] on div "Meeniyan Art Gallery Home About Services Gallery Contact" at bounding box center [809, 77] width 1520 height 93
click at [20, 11] on icon "button" at bounding box center [25, 16] width 15 height 15
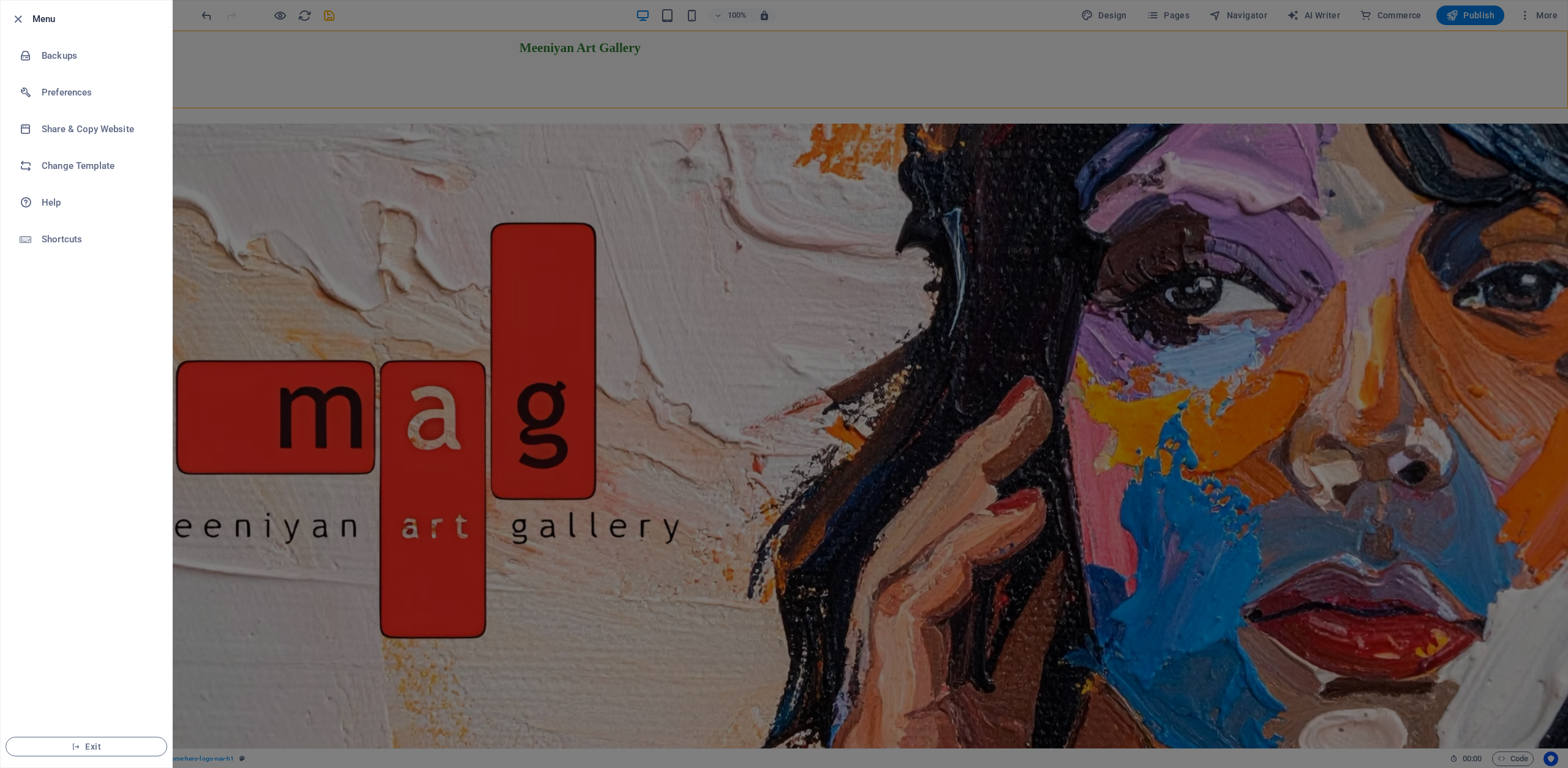
click at [21, 11] on div at bounding box center [21, 19] width 22 height 15
click at [276, 88] on div at bounding box center [784, 384] width 1568 height 768
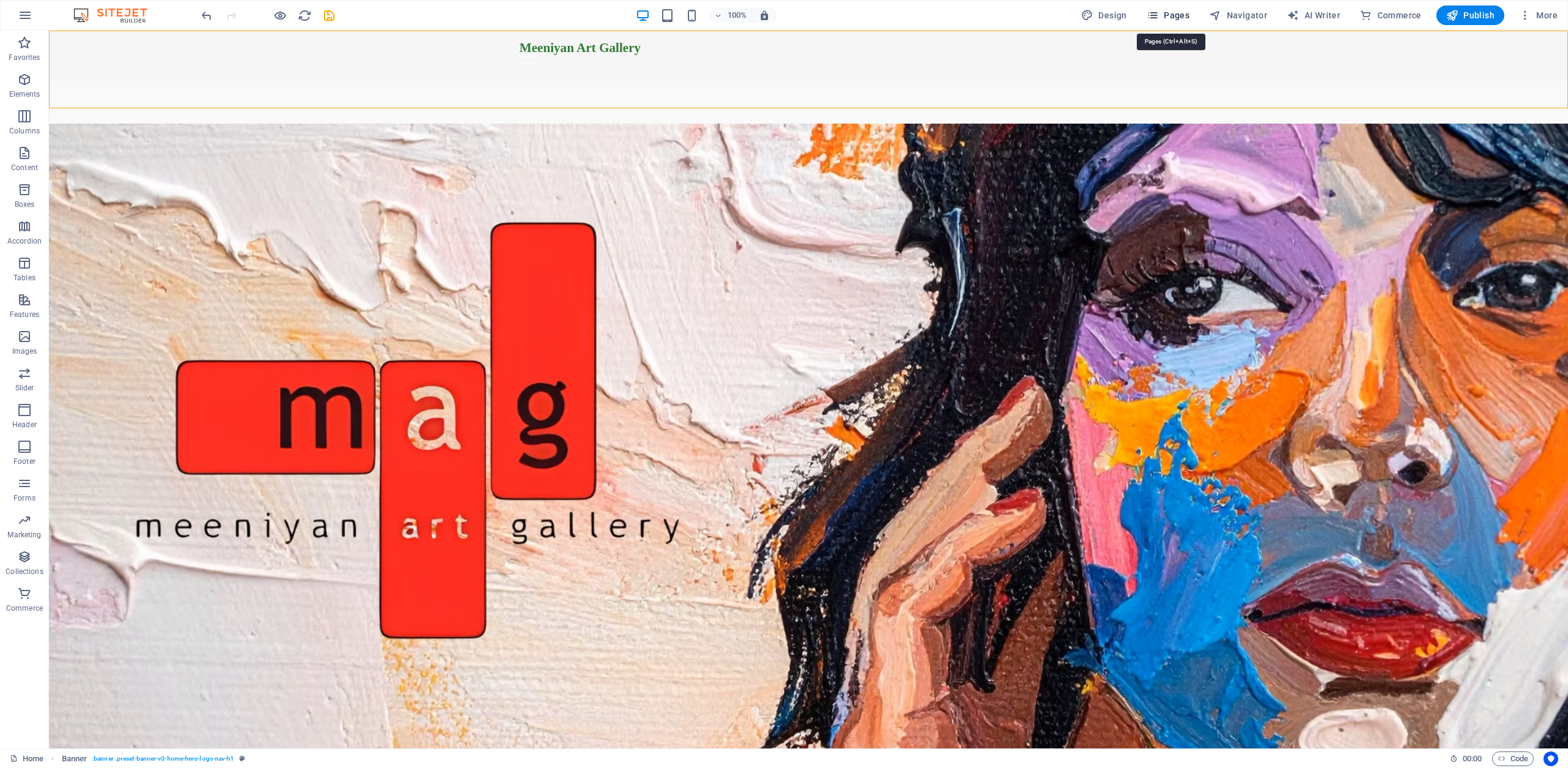
click at [1181, 13] on span "Pages" at bounding box center [1168, 15] width 43 height 12
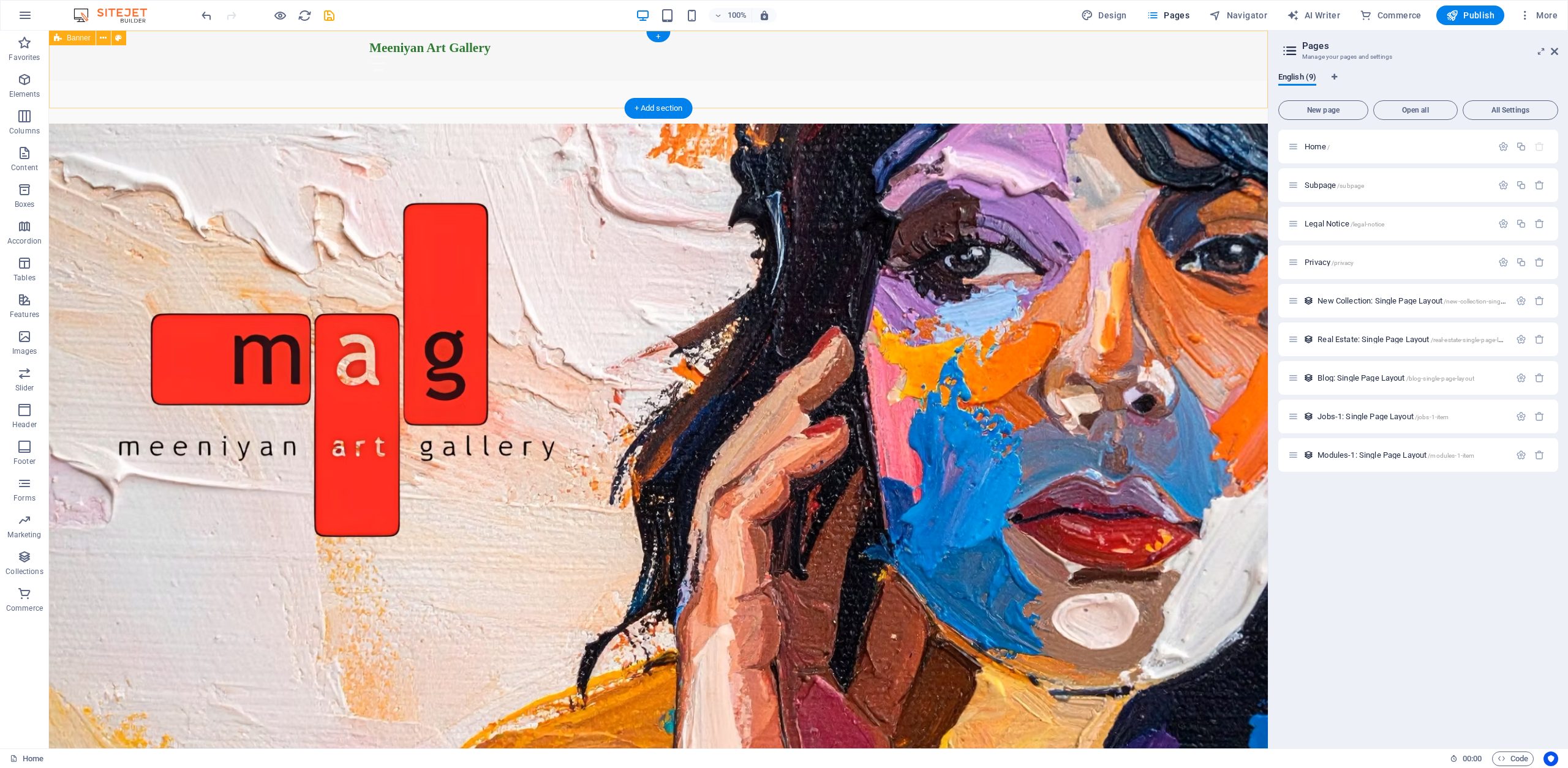
scroll to position [3, 0]
